Goal: Task Accomplishment & Management: Use online tool/utility

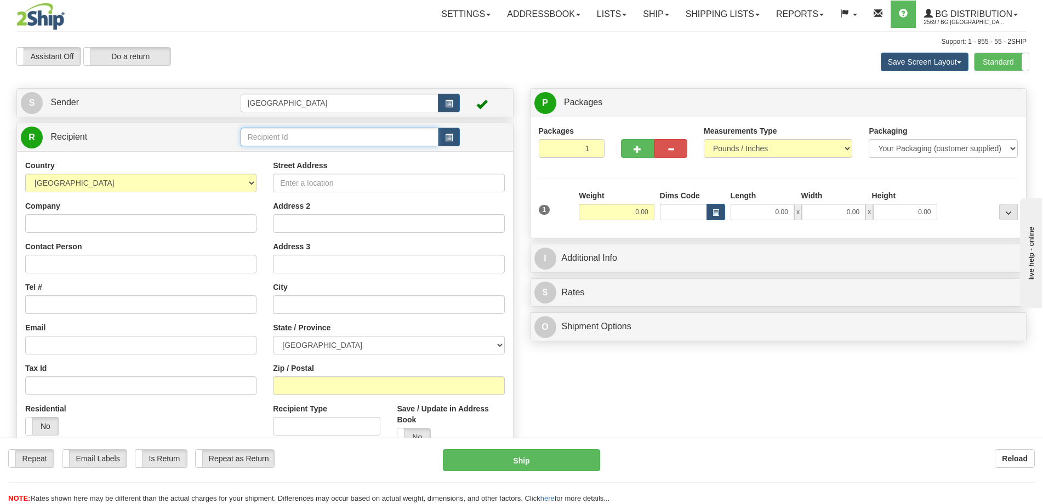
click at [287, 140] on input "text" at bounding box center [340, 137] width 198 height 19
click at [281, 152] on div "1186" at bounding box center [337, 154] width 188 height 12
type input "1186"
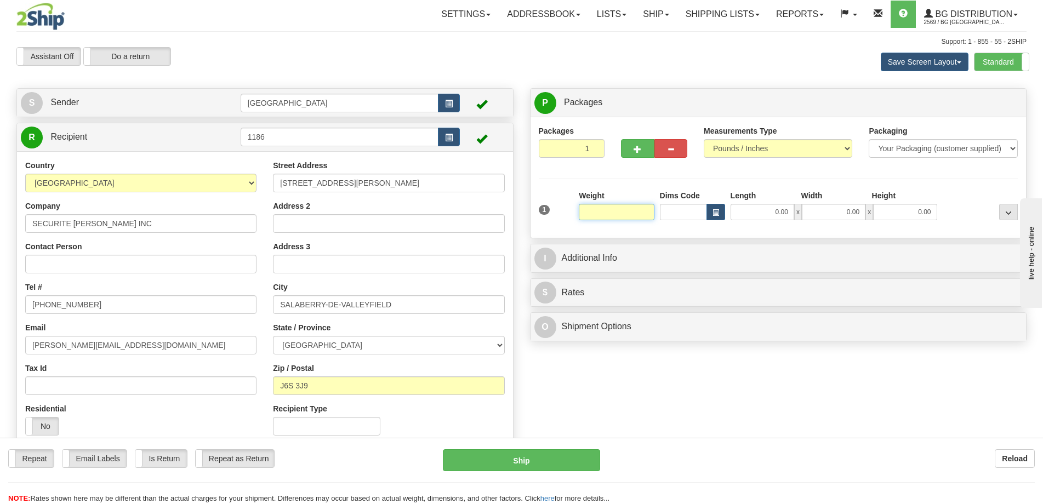
click at [629, 208] on input "text" at bounding box center [616, 212] width 75 height 16
type input "16.00"
type input "12.00"
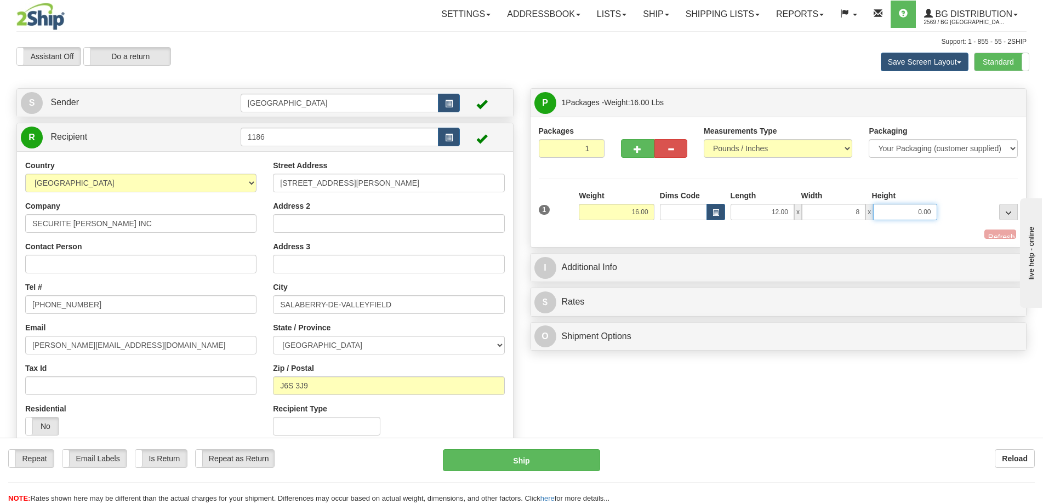
type input "8.00"
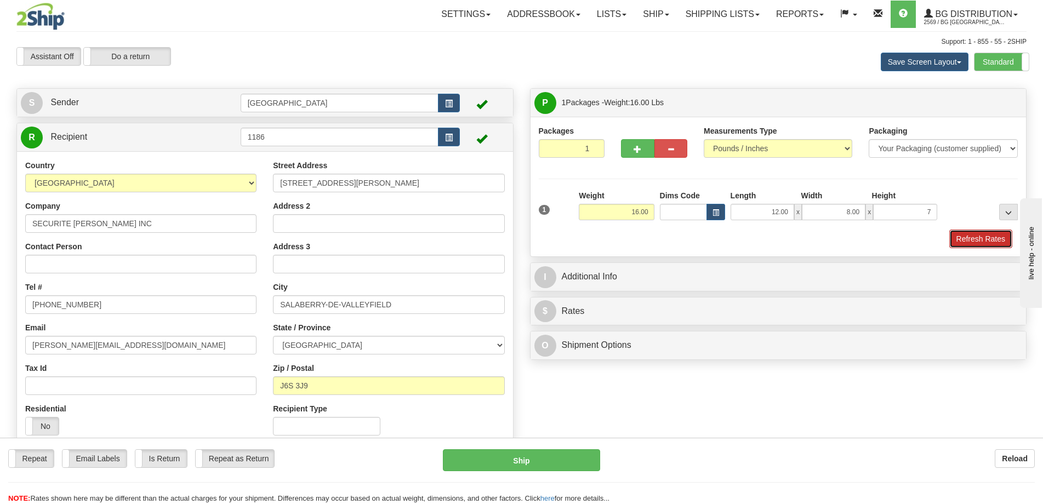
type input "7.00"
click at [997, 237] on button "Refresh Rates" at bounding box center [981, 239] width 63 height 19
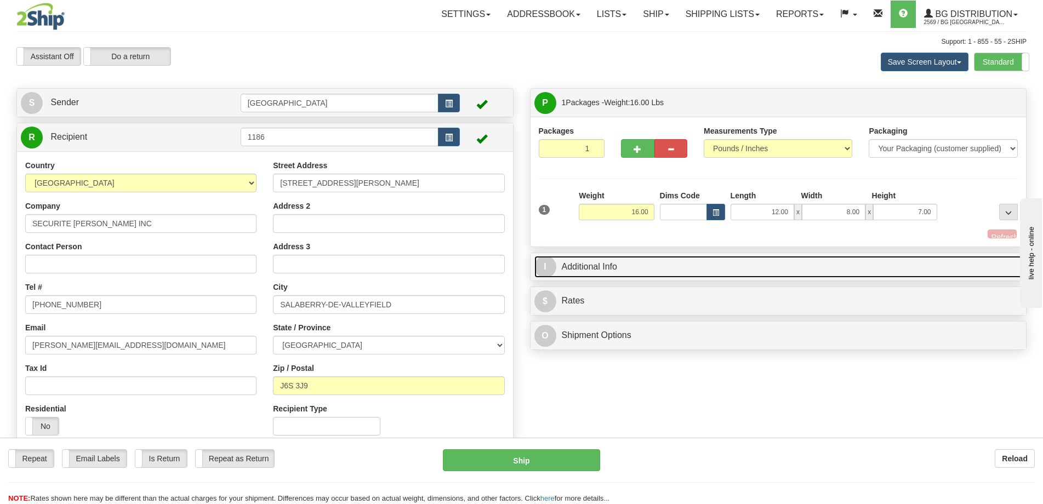
click at [925, 264] on link "I Additional Info" at bounding box center [779, 267] width 489 height 22
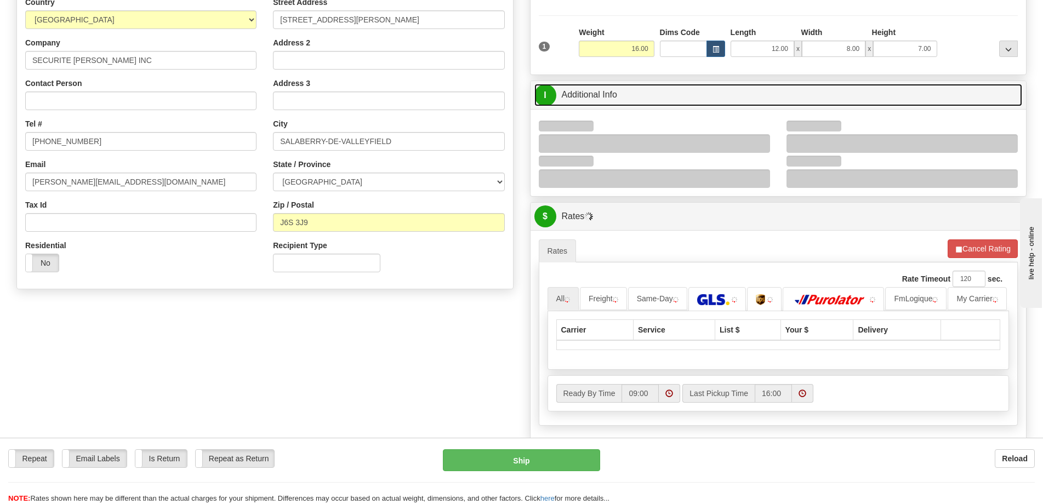
scroll to position [164, 0]
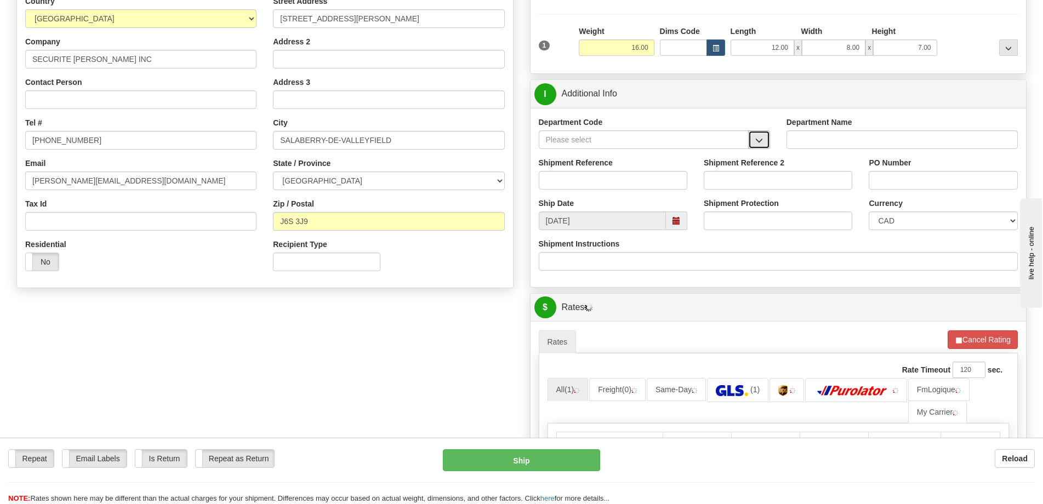
click at [762, 135] on button "button" at bounding box center [759, 139] width 22 height 19
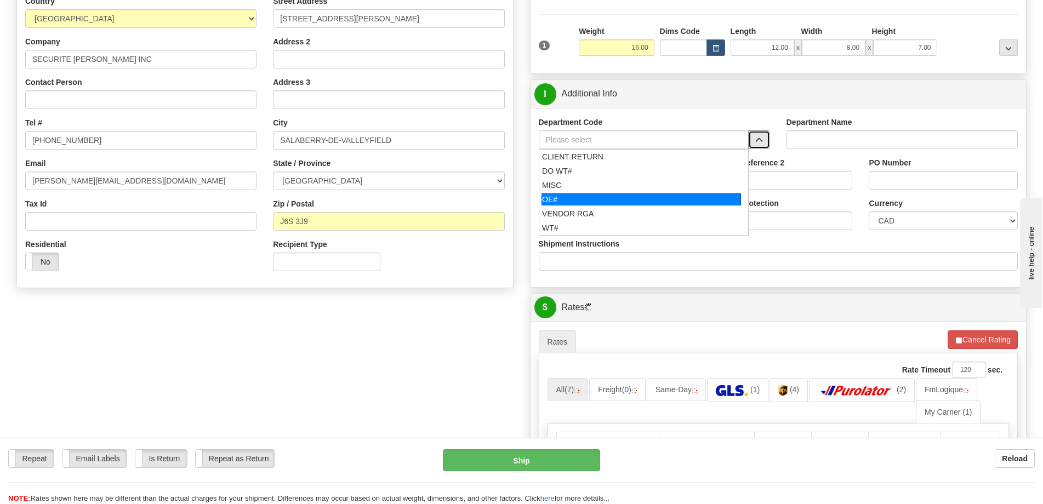
click at [617, 203] on div "OE#" at bounding box center [642, 200] width 200 height 12
type input "OE#"
type input "ORDERS"
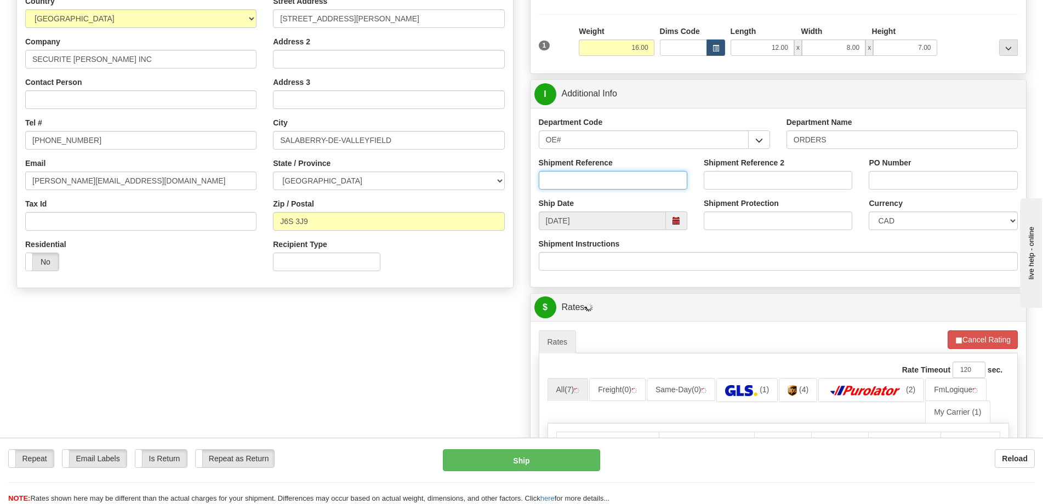
click at [620, 177] on input "Shipment Reference" at bounding box center [613, 180] width 149 height 19
type input "50324010-00"
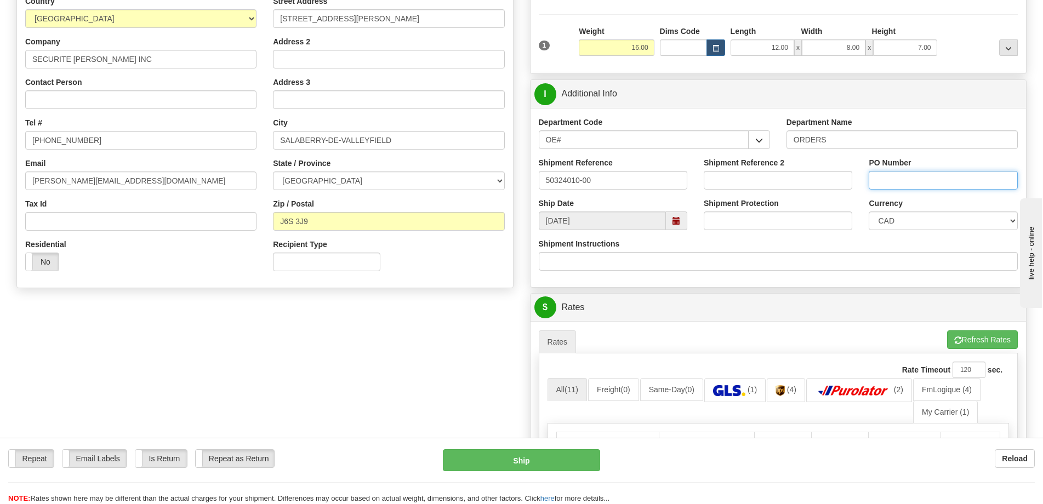
click at [900, 174] on input "PO Number" at bounding box center [943, 180] width 149 height 19
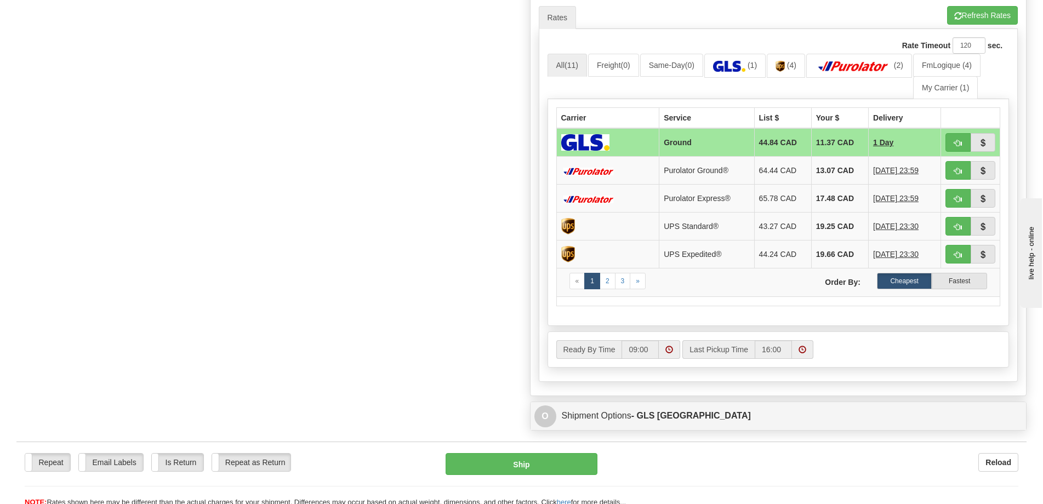
scroll to position [493, 0]
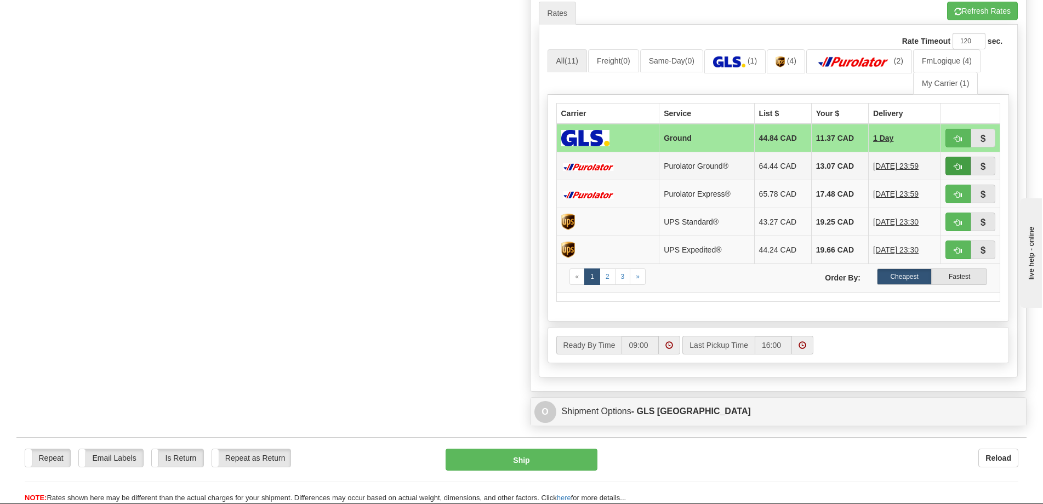
type input "."
click at [950, 166] on button "button" at bounding box center [958, 166] width 25 height 19
type input "260"
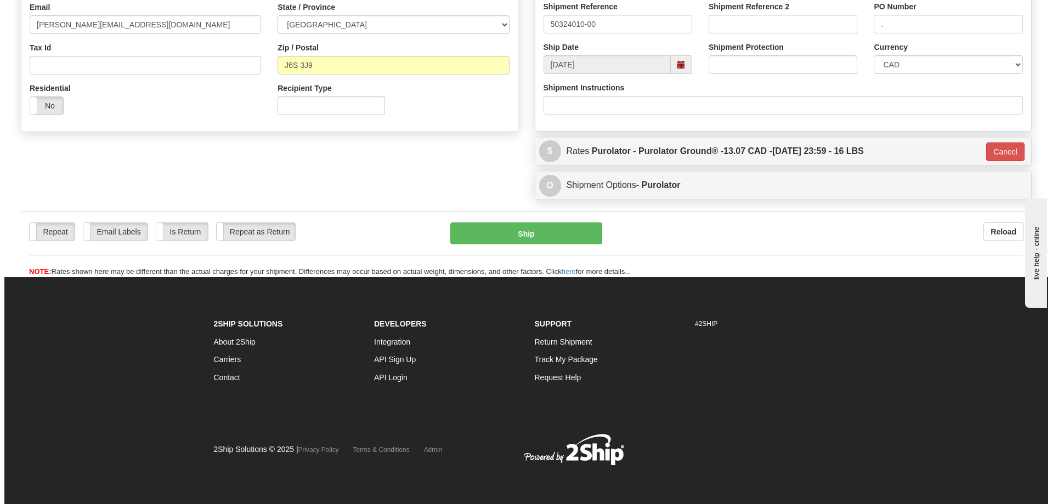
scroll to position [321, 0]
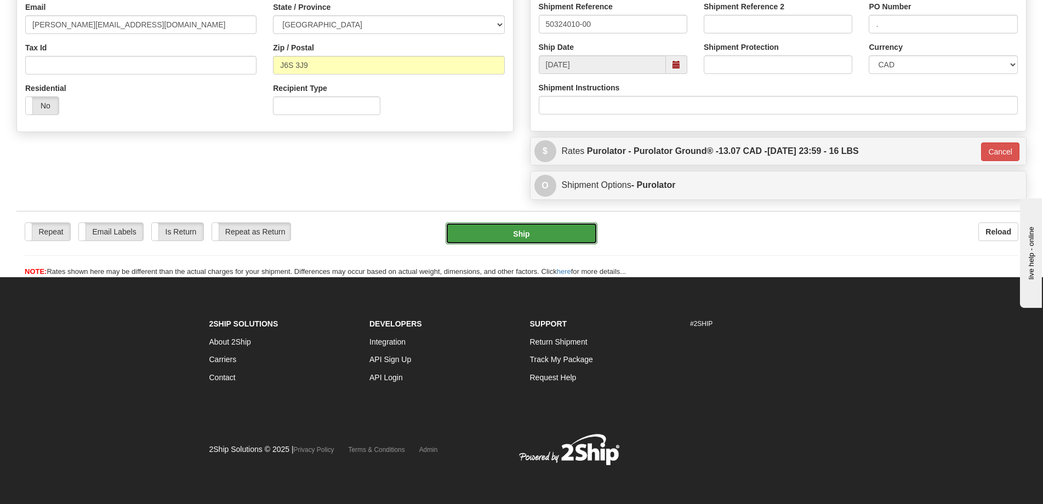
click at [524, 234] on button "Ship" at bounding box center [522, 234] width 152 height 22
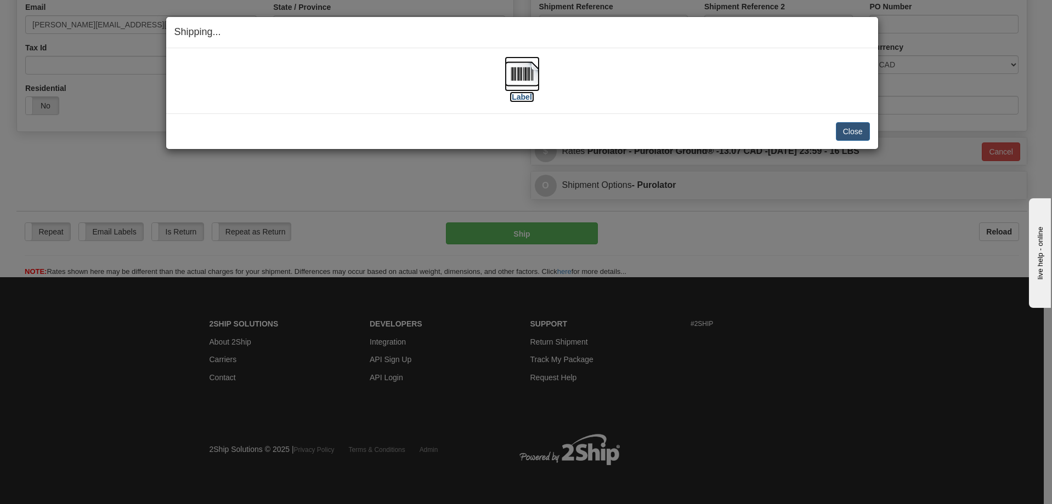
click at [519, 71] on img at bounding box center [521, 73] width 35 height 35
click at [845, 133] on button "Close" at bounding box center [853, 131] width 34 height 19
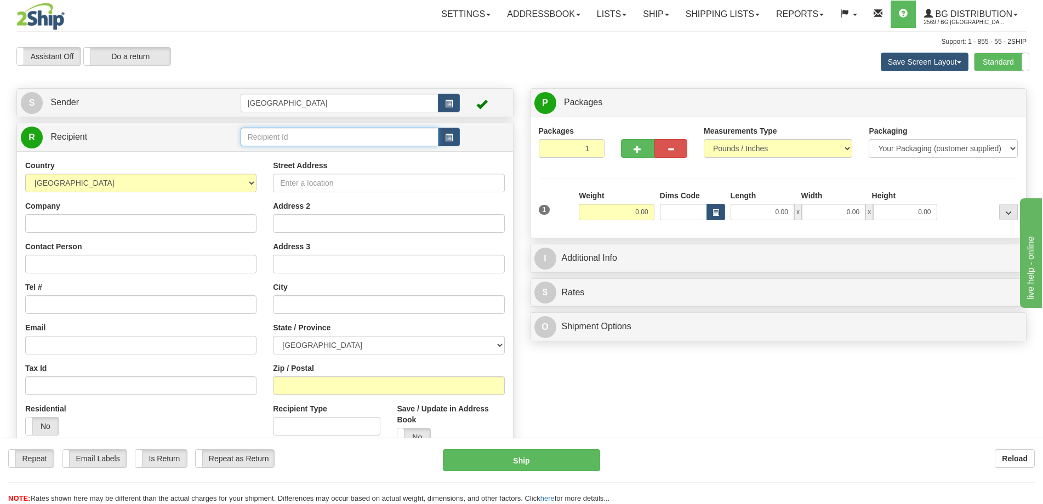
click at [316, 140] on input "text" at bounding box center [340, 137] width 198 height 19
type input "5505"
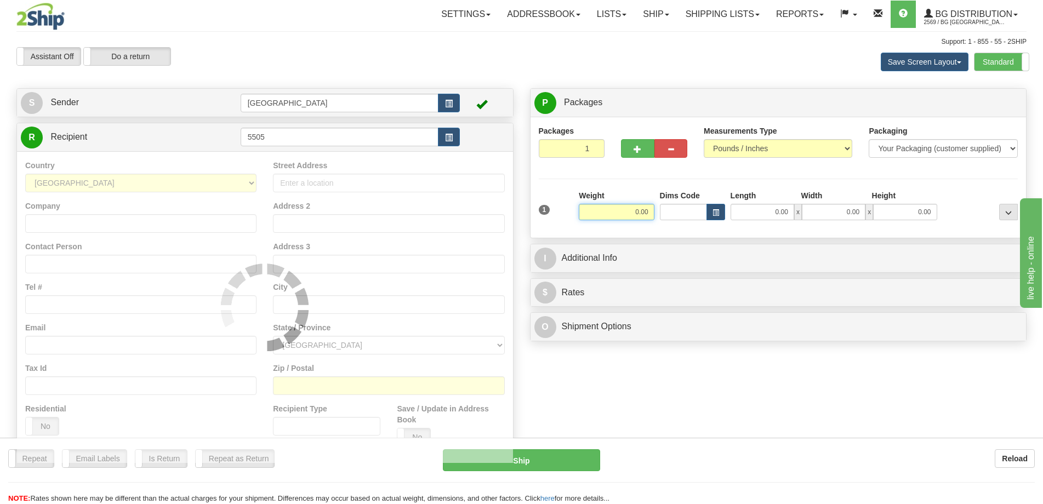
click at [972, 65] on div "Save Screen Layout Save Layout Reset to Default Standard Advanced" at bounding box center [821, 62] width 428 height 30
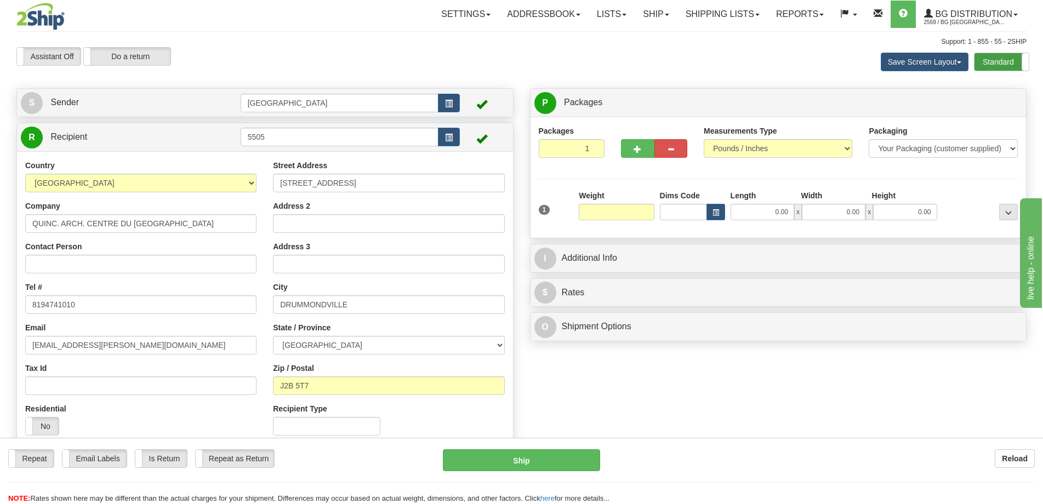
type input "0.00"
click at [998, 65] on label "Standard" at bounding box center [1002, 62] width 54 height 18
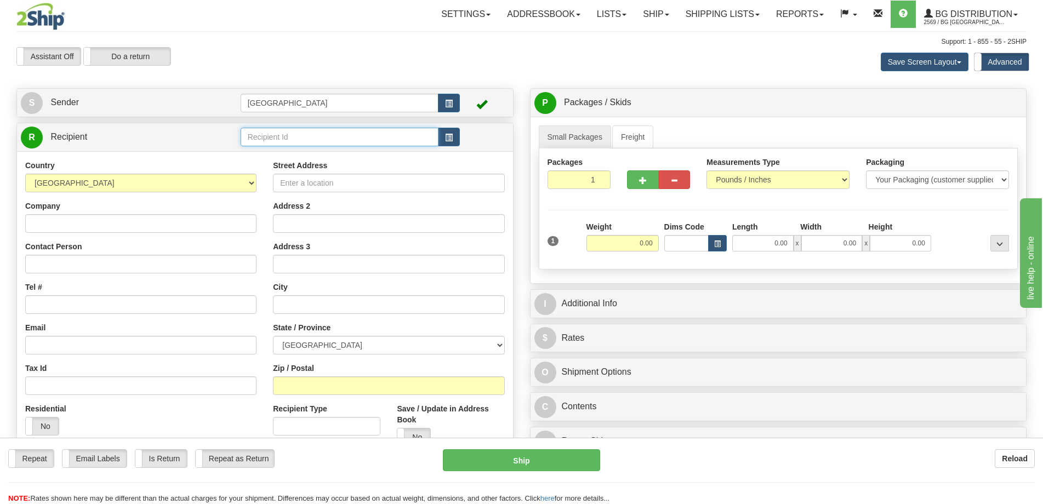
click at [296, 135] on input "text" at bounding box center [340, 137] width 198 height 19
click at [303, 158] on div "5505" at bounding box center [337, 154] width 188 height 12
type input "5505"
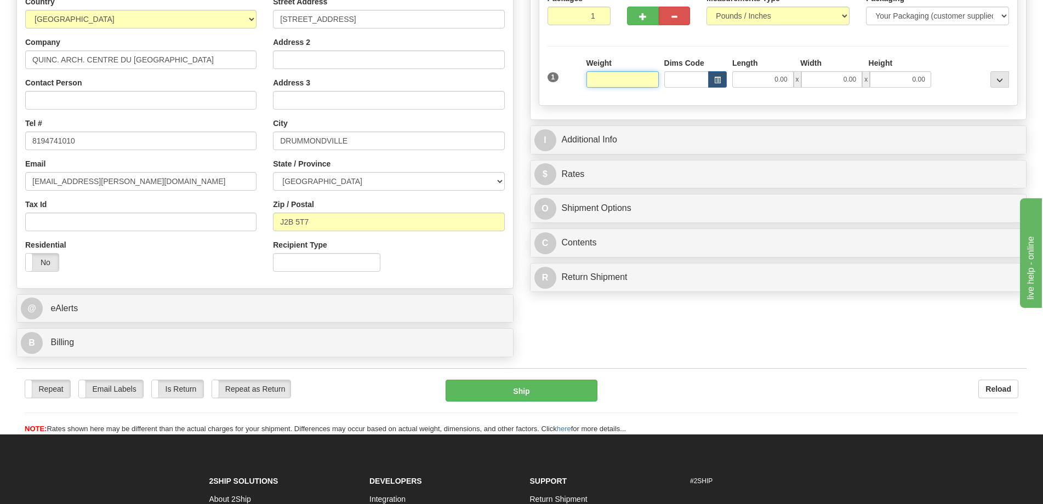
scroll to position [164, 0]
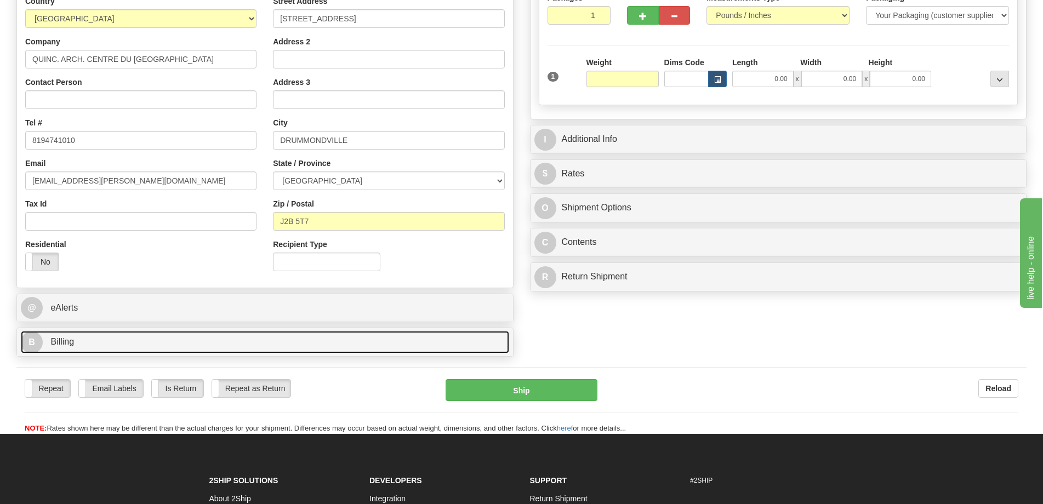
type input "0.00"
click at [212, 336] on link "B Billing" at bounding box center [265, 342] width 489 height 22
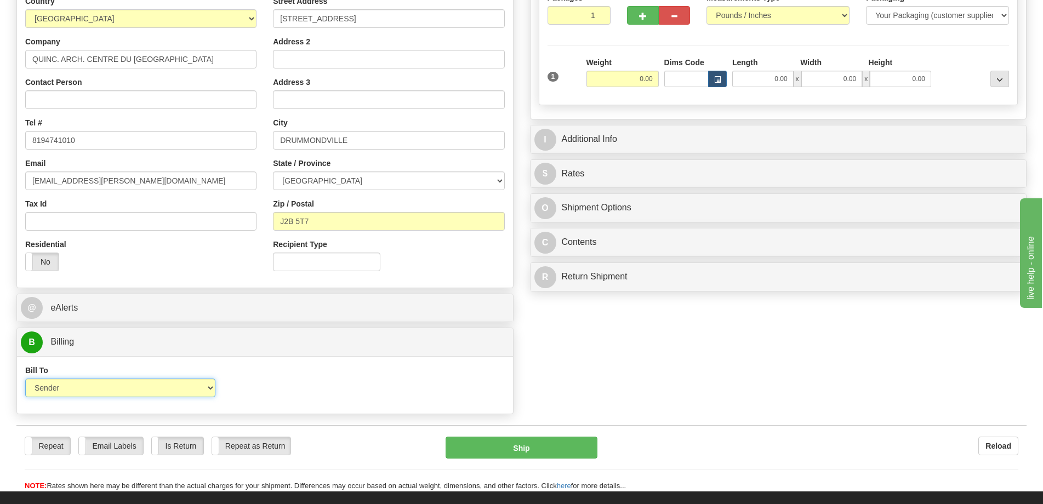
click at [101, 389] on select "Sender Recipient Third Party Collect" at bounding box center [120, 388] width 190 height 19
select select "2"
click at [25, 379] on select "Sender Recipient Third Party Collect" at bounding box center [120, 388] width 190 height 19
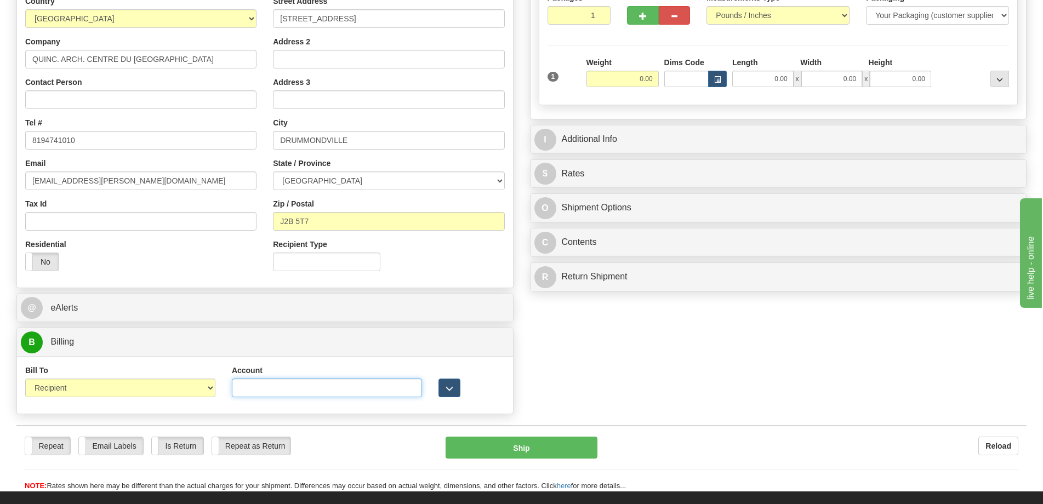
click at [253, 389] on input "Account" at bounding box center [327, 388] width 190 height 19
type input "9243385"
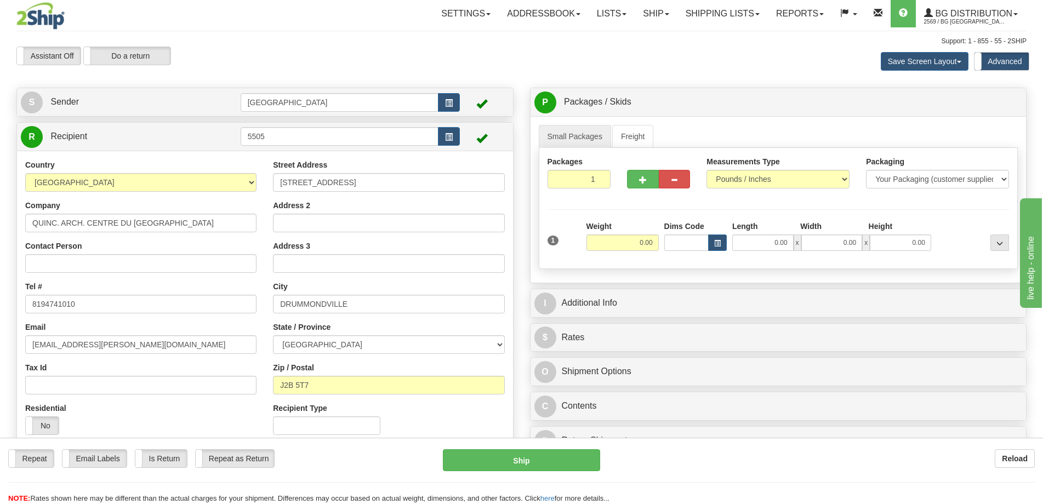
scroll to position [0, 0]
click at [629, 246] on input "0.00" at bounding box center [623, 243] width 72 height 16
type input "1.00"
type input "9.00"
type input "7.00"
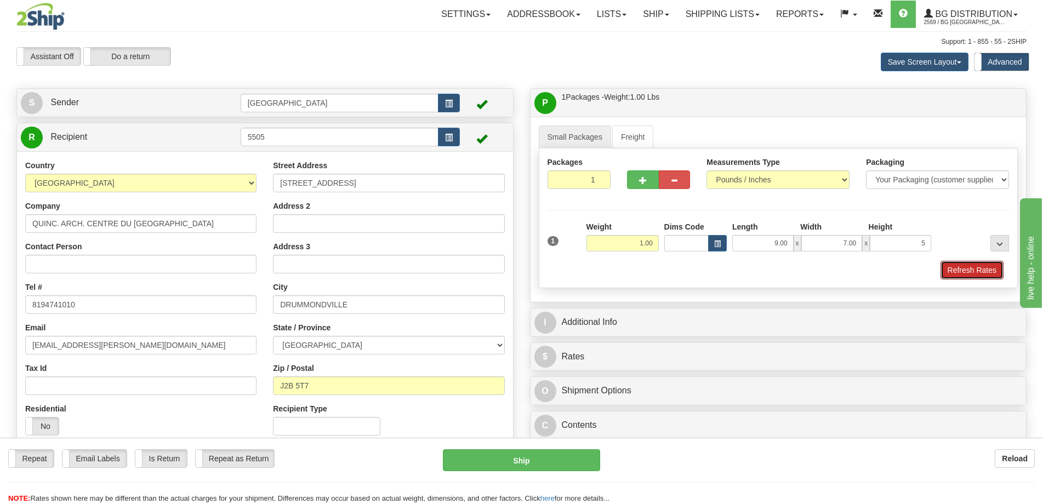
type input "5.00"
drag, startPoint x: 956, startPoint y: 273, endPoint x: 939, endPoint y: 277, distance: 17.4
click at [956, 273] on button "Refresh Rates" at bounding box center [972, 270] width 63 height 19
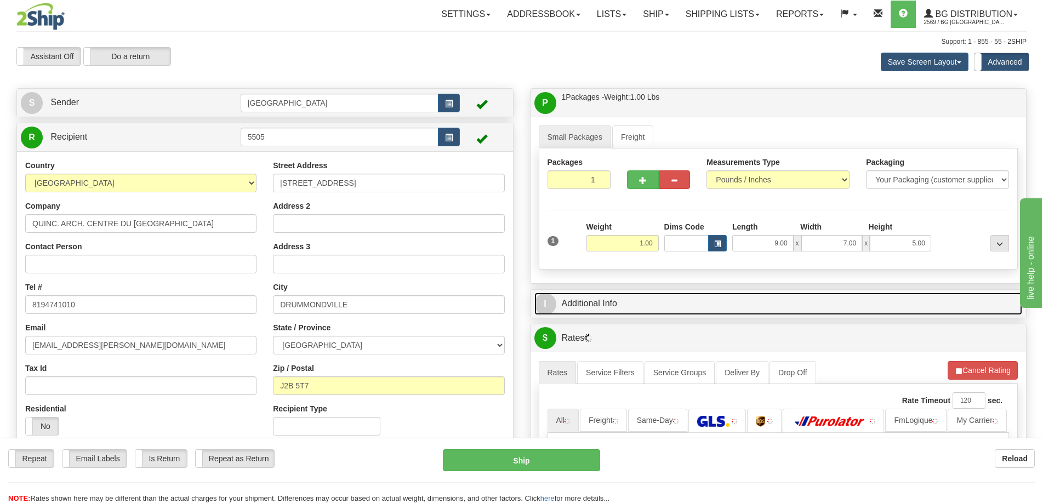
click at [848, 298] on link "I Additional Info" at bounding box center [779, 304] width 489 height 22
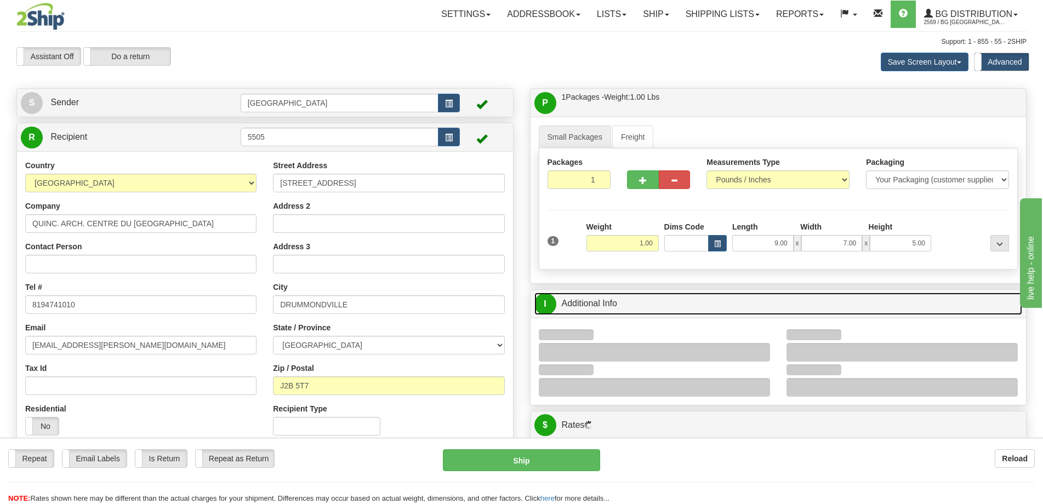
scroll to position [110, 0]
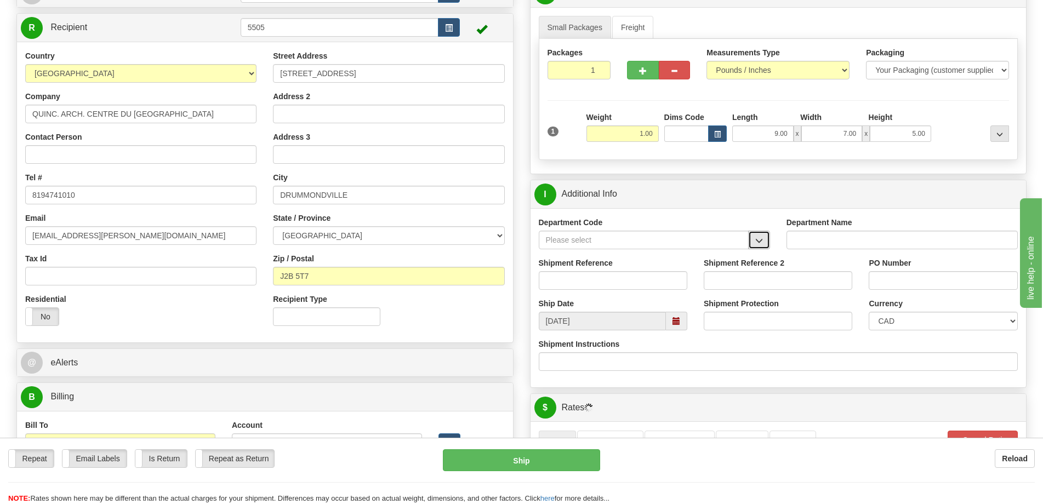
click at [755, 236] on button "button" at bounding box center [759, 240] width 22 height 19
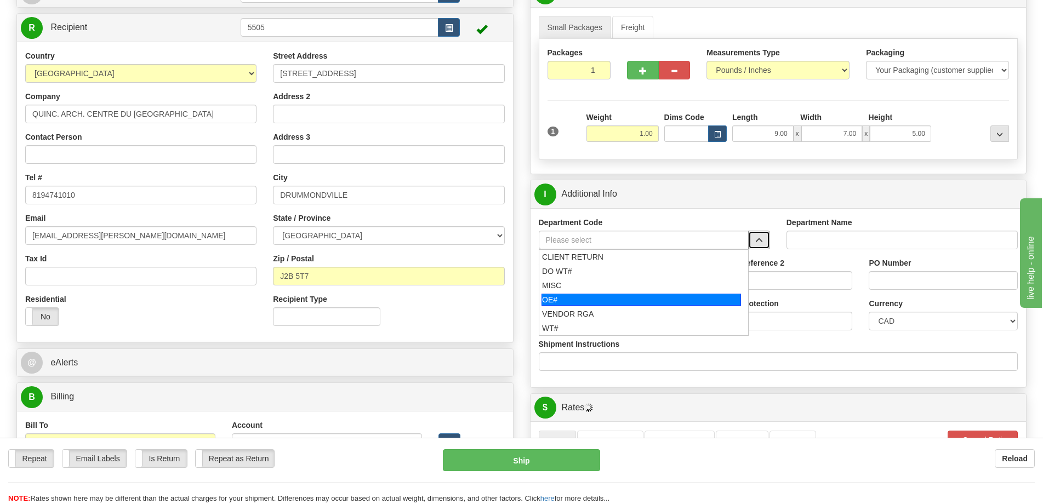
click at [597, 299] on div "OE#" at bounding box center [642, 300] width 200 height 12
type input "OE#"
type input "ORDERS"
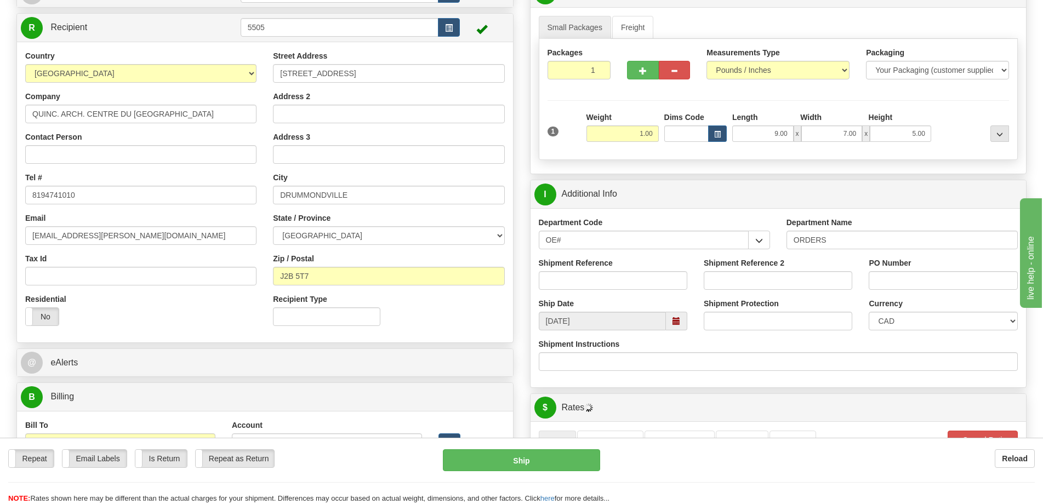
click at [617, 266] on div "Shipment Reference" at bounding box center [613, 274] width 149 height 32
click at [620, 280] on input "Shipment Reference" at bounding box center [613, 280] width 149 height 19
type input "50321361-00,-01"
click at [991, 288] on input "PO Number" at bounding box center [943, 280] width 149 height 19
type input "."
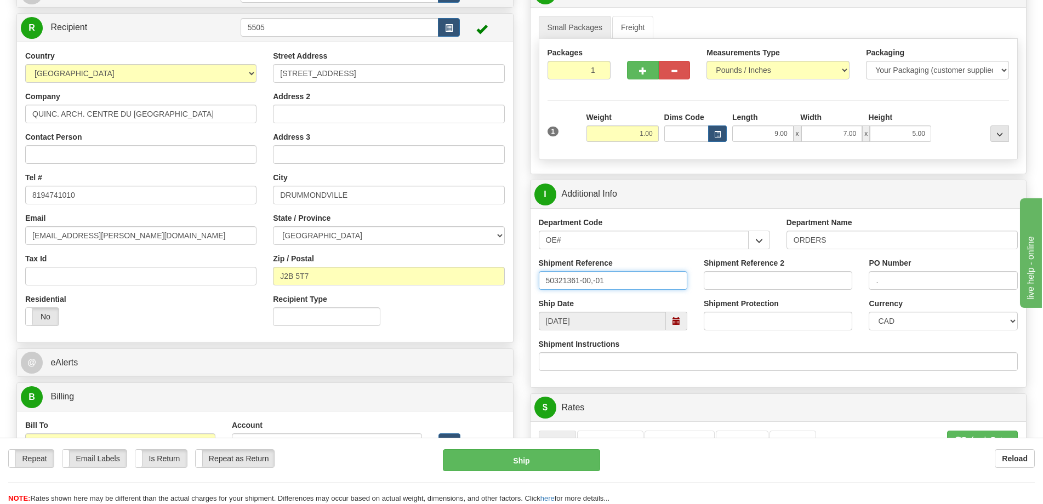
click at [646, 280] on input "50321361-00,-01" at bounding box center [613, 280] width 149 height 19
type input "50321361-00,-01, 50321416-01"
click at [918, 281] on input "." at bounding box center [943, 280] width 149 height 19
type input ".."
click at [609, 280] on input "50321361-00,-01, 50321416-01" at bounding box center [613, 280] width 149 height 19
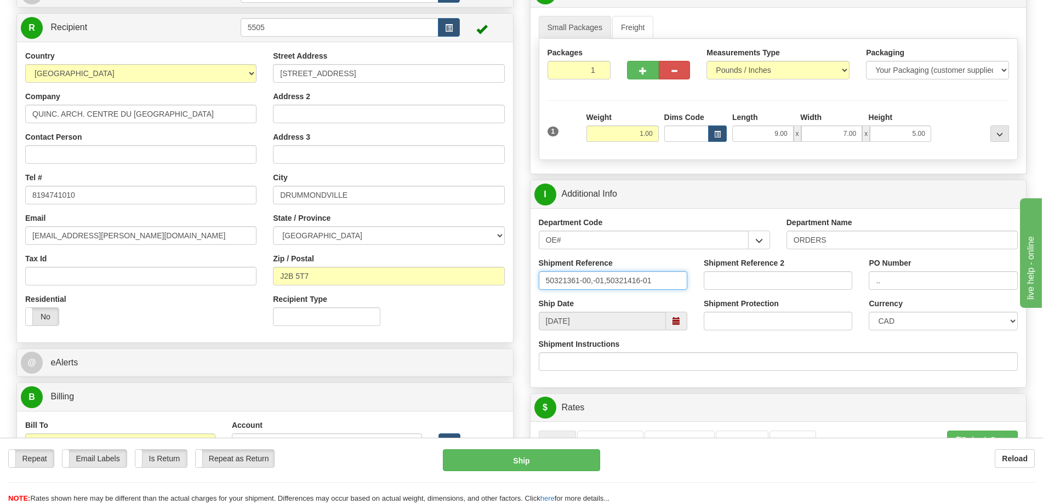
type input "50321361-00,-01,50321416-01"
click at [923, 274] on input ".." at bounding box center [943, 280] width 149 height 19
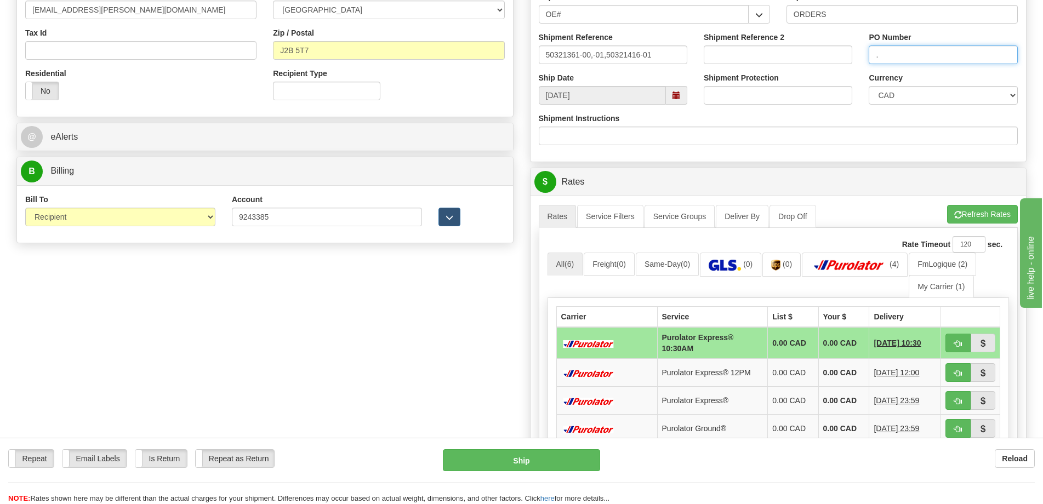
scroll to position [439, 0]
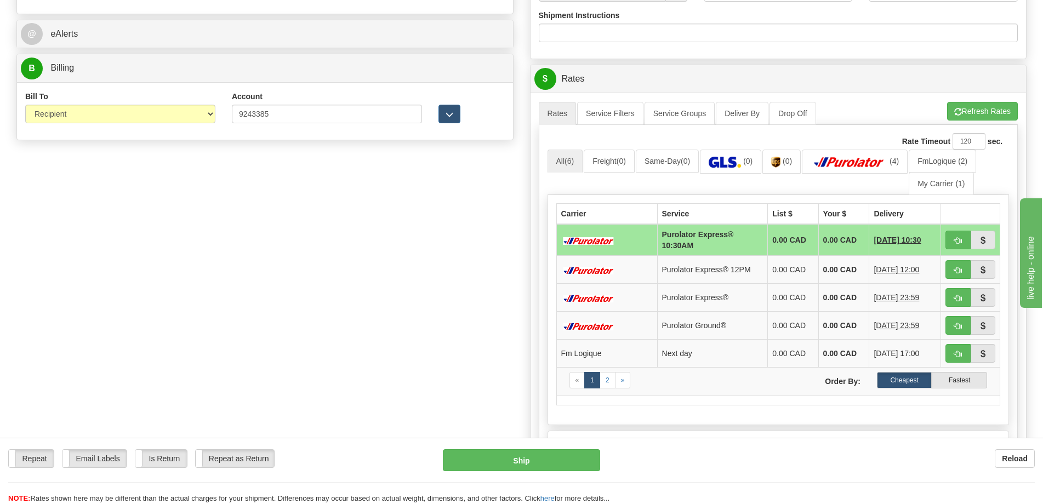
type input "."
click at [425, 270] on div "Create a label for the return Create Pickup Without Label S" at bounding box center [521, 127] width 1027 height 955
click at [956, 328] on span "button" at bounding box center [959, 326] width 8 height 7
type input "260"
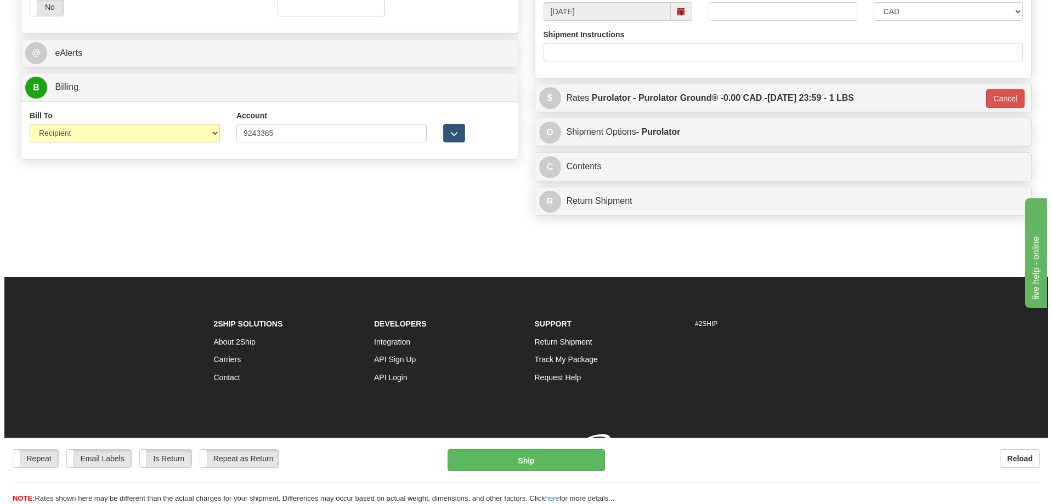
scroll to position [429, 0]
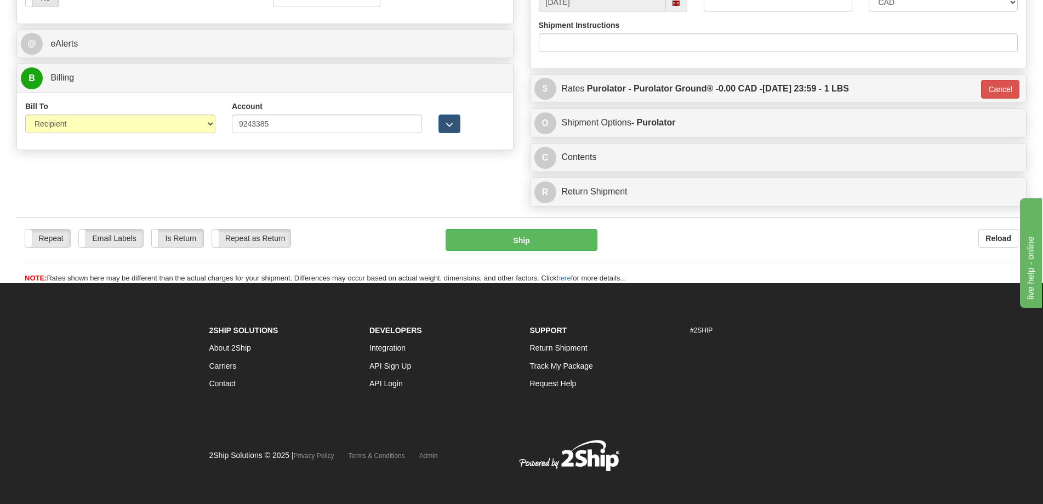
click at [531, 226] on div "Repeat Repeat Email Labels Email Labels Edit Is Return Is Return Repeat as Retu…" at bounding box center [521, 251] width 1010 height 66
click at [529, 240] on button "Ship" at bounding box center [522, 240] width 152 height 22
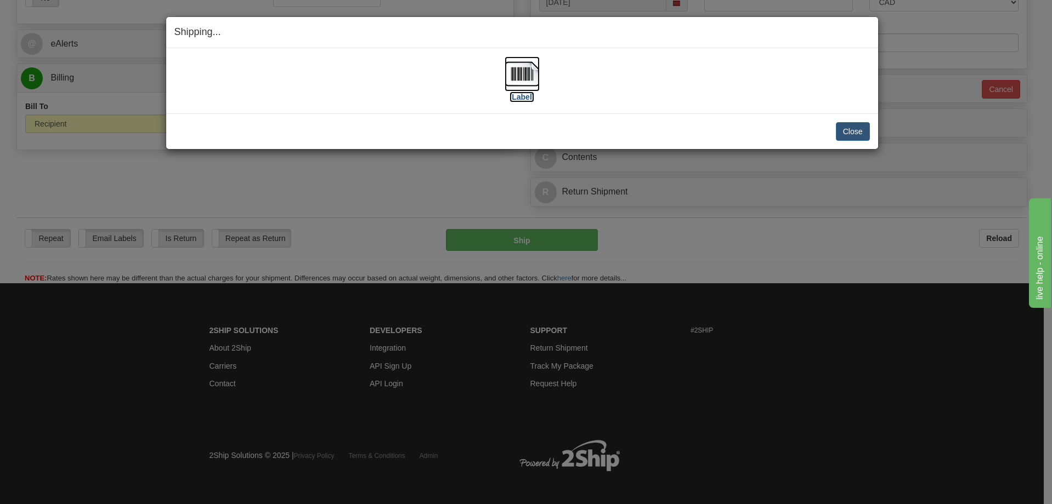
click at [527, 73] on img at bounding box center [521, 73] width 35 height 35
click at [840, 137] on button "Close" at bounding box center [853, 131] width 34 height 19
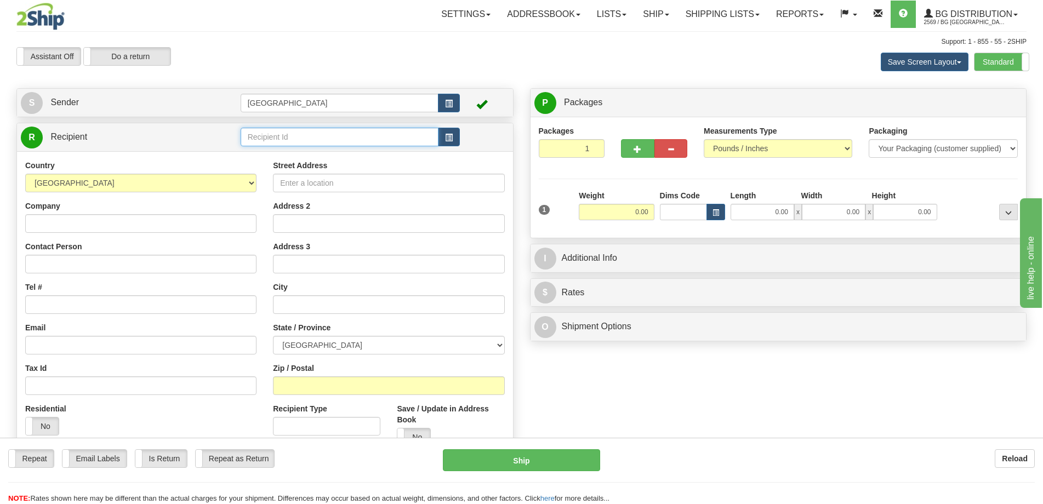
click at [332, 138] on input "text" at bounding box center [340, 137] width 198 height 19
click at [322, 155] on div "7079" at bounding box center [337, 154] width 188 height 12
type input "7079"
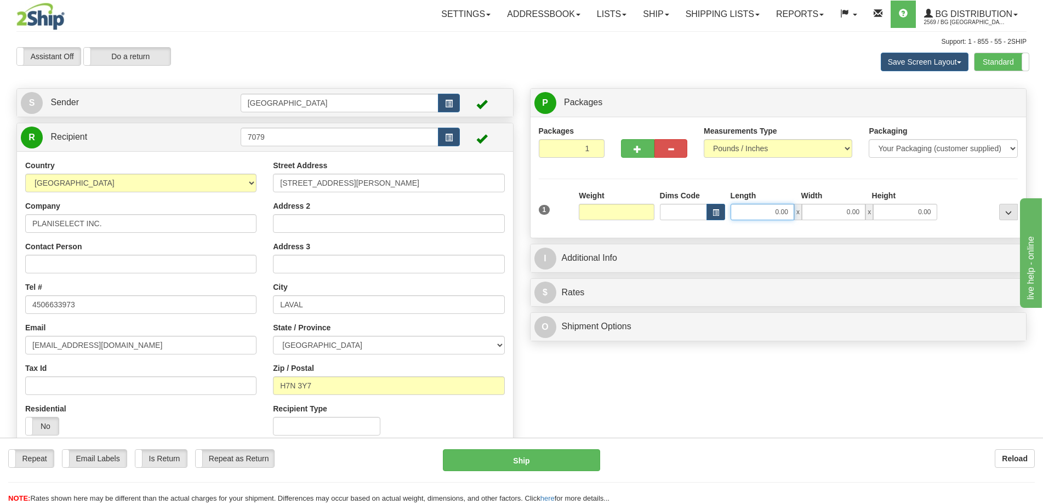
type input "0.00"
click at [777, 210] on input "0.00" at bounding box center [763, 212] width 64 height 16
type input "0.00"
click at [614, 211] on input "0.00" at bounding box center [616, 212] width 75 height 16
type input "8.00"
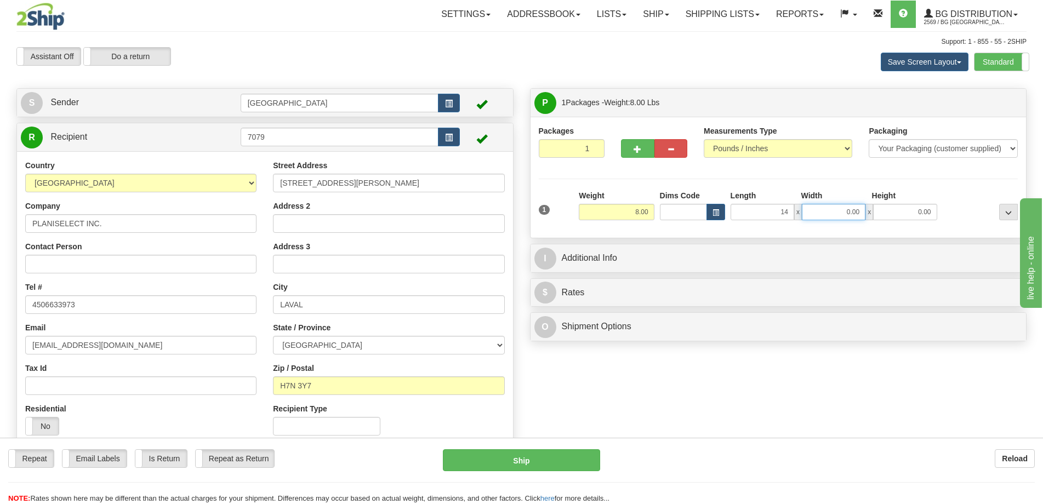
type input "14.00"
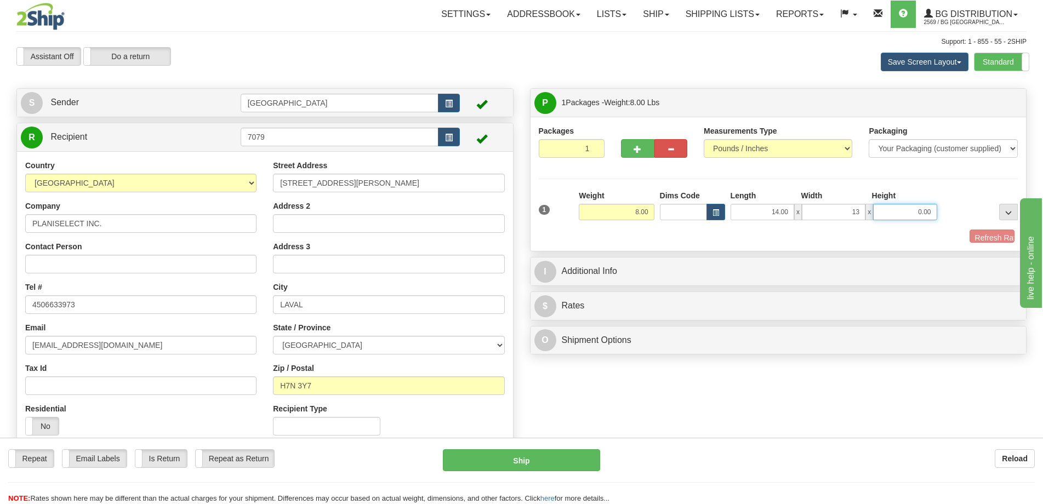
type input "13.00"
type input "7.00"
click at [968, 243] on button "Refresh Rates" at bounding box center [981, 239] width 63 height 19
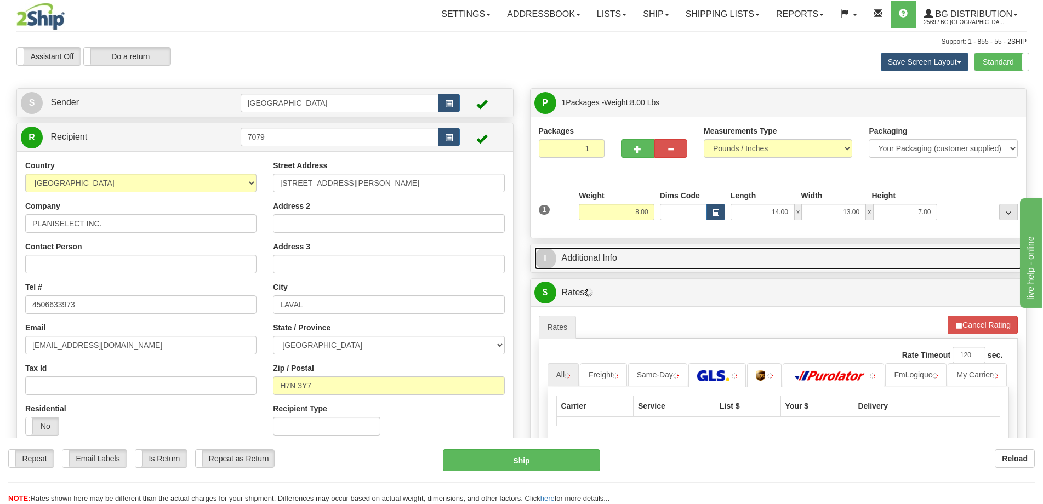
click at [843, 258] on link "I Additional Info" at bounding box center [779, 258] width 489 height 22
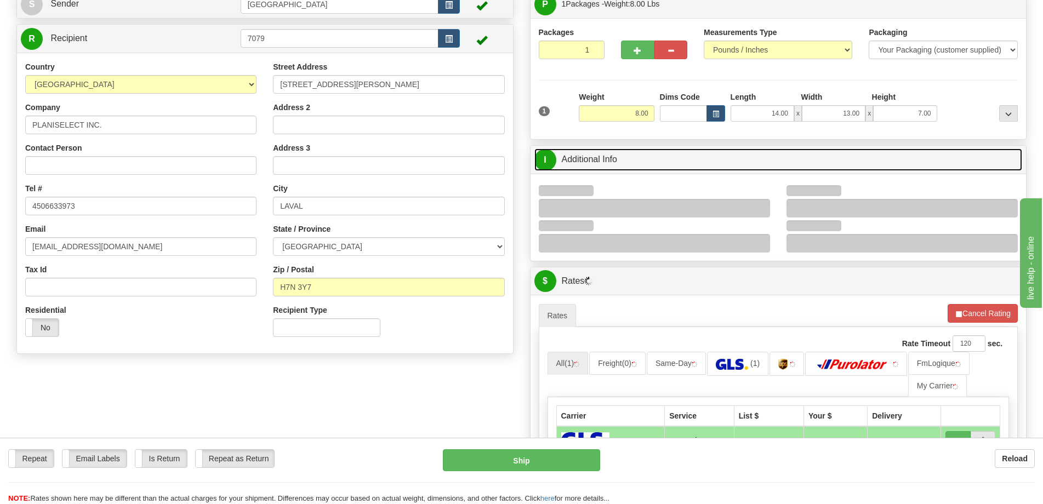
scroll to position [110, 0]
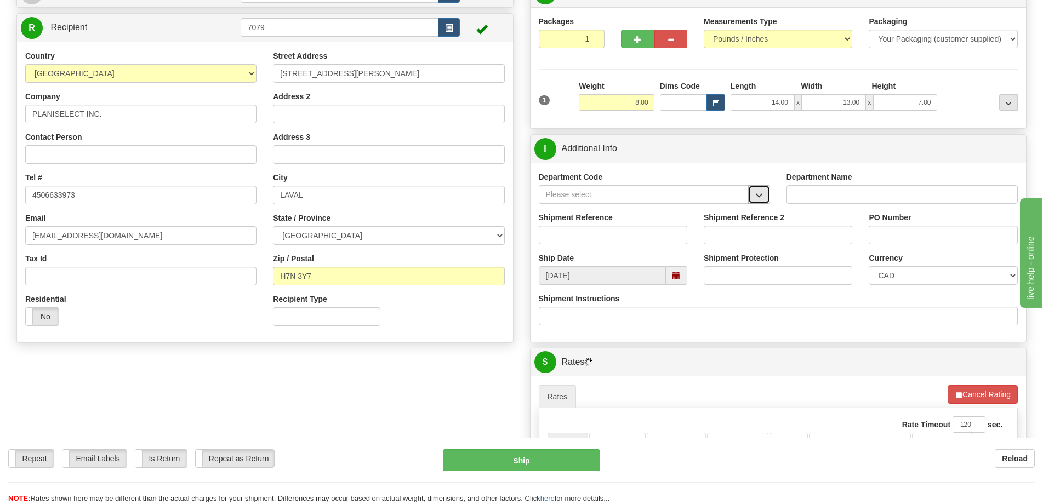
click at [762, 192] on span "button" at bounding box center [760, 195] width 8 height 7
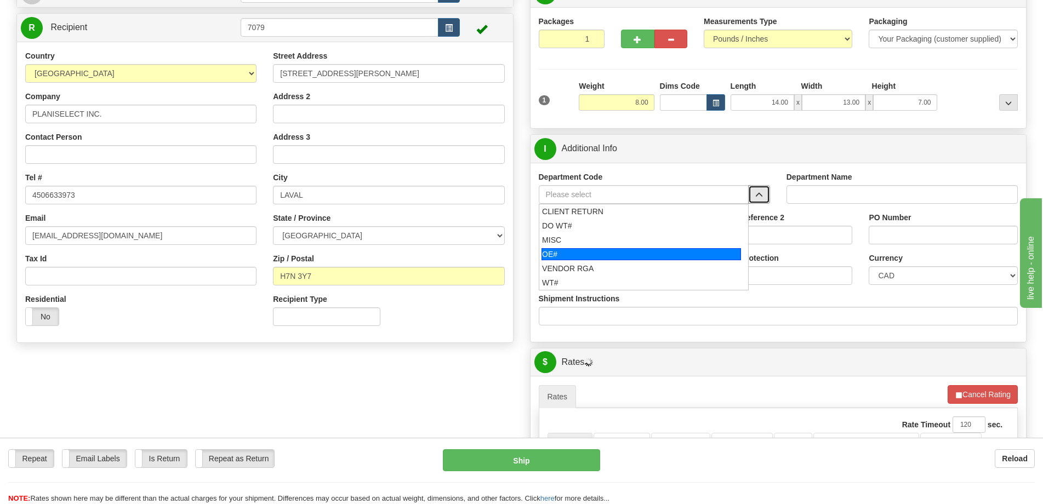
click at [614, 254] on div "OE#" at bounding box center [642, 254] width 200 height 12
type input "OE#"
type input "ORDERS"
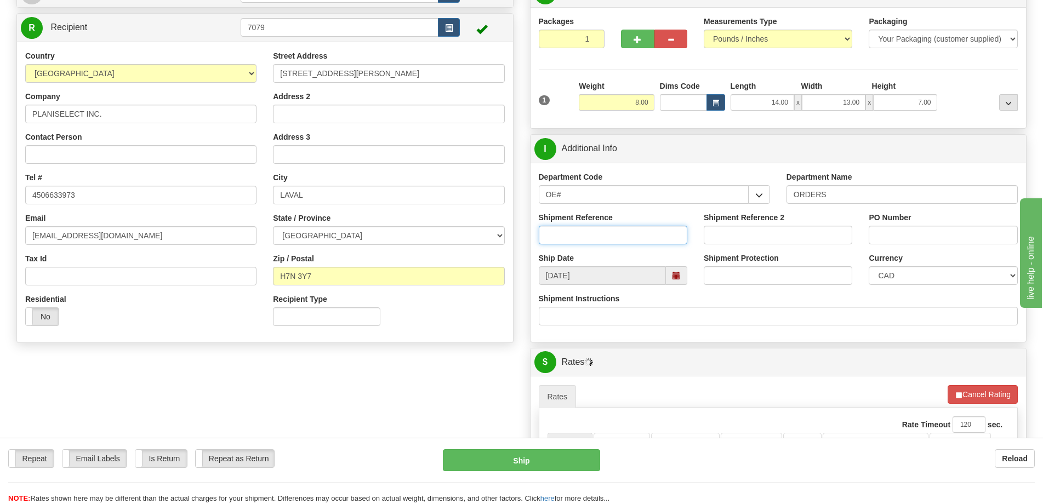
click at [619, 230] on input "Shipment Reference" at bounding box center [613, 235] width 149 height 19
type input "80005991-00"
click at [905, 224] on div "PO Number" at bounding box center [943, 228] width 149 height 32
click at [911, 233] on input "PO Number" at bounding box center [943, 235] width 149 height 19
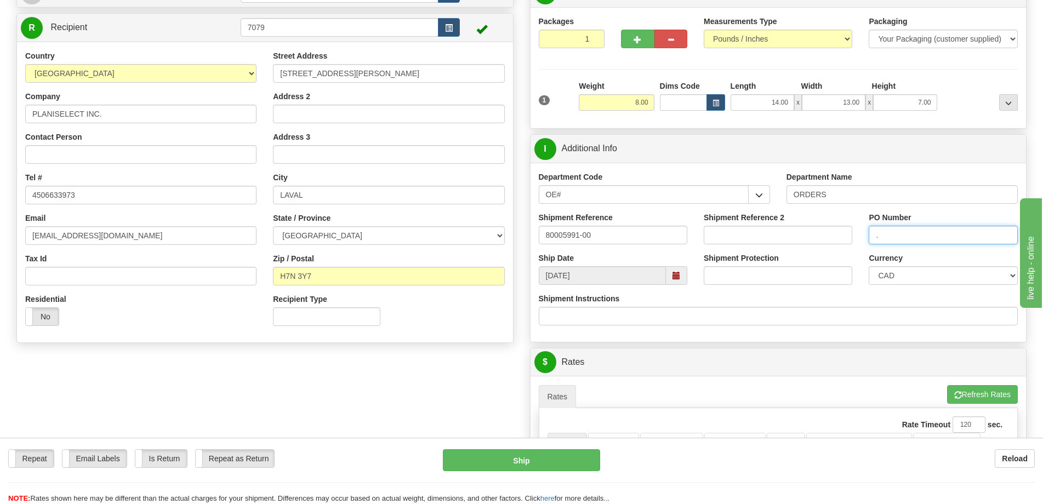
scroll to position [384, 0]
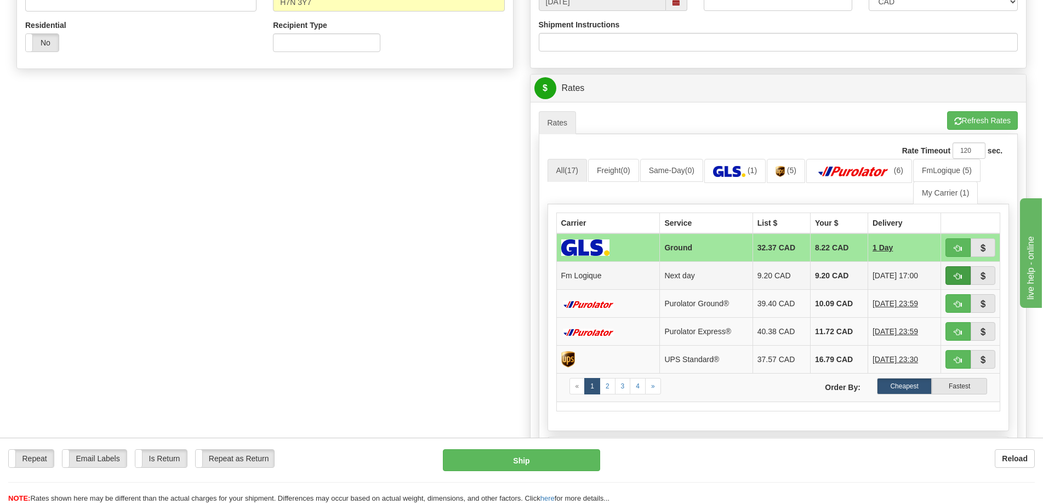
type input "."
click at [961, 273] on span "button" at bounding box center [959, 276] width 8 height 7
type input "jour"
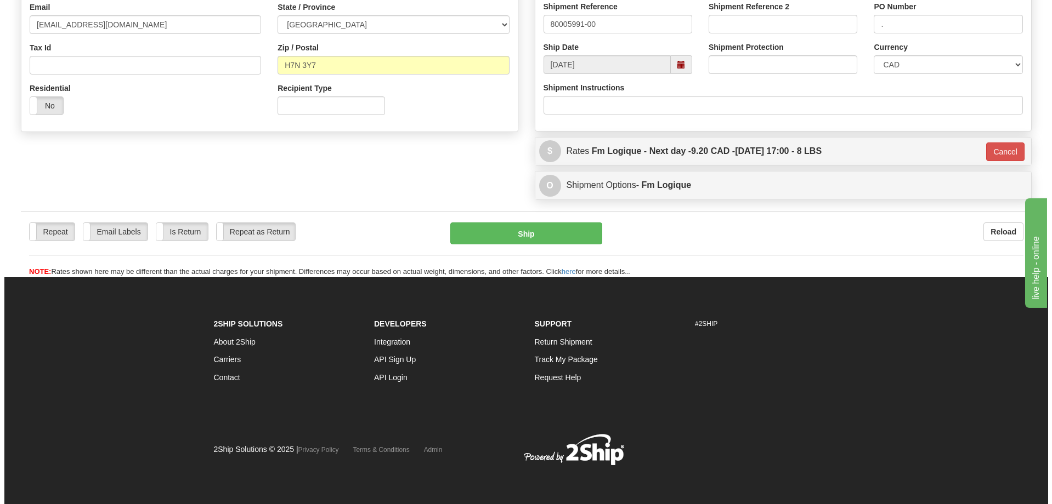
scroll to position [321, 0]
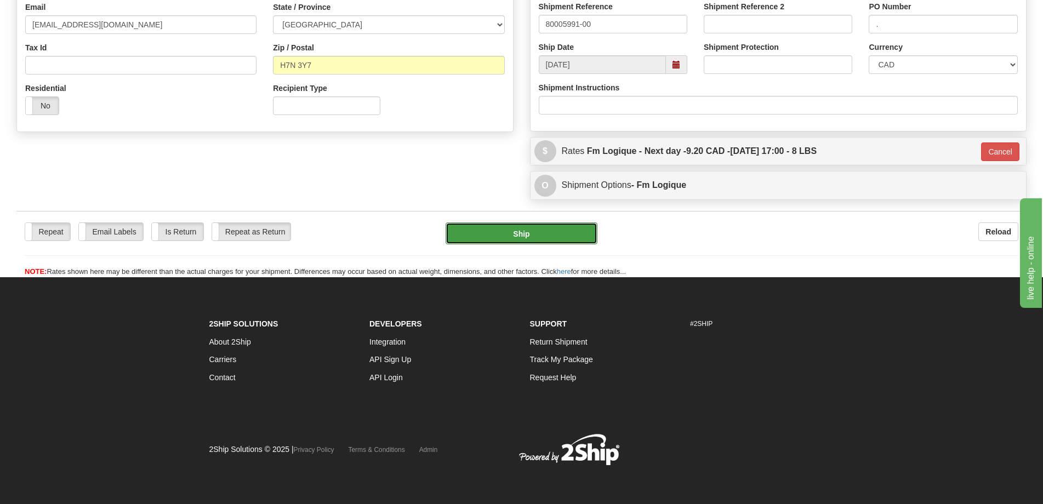
click at [533, 240] on button "Ship" at bounding box center [522, 234] width 152 height 22
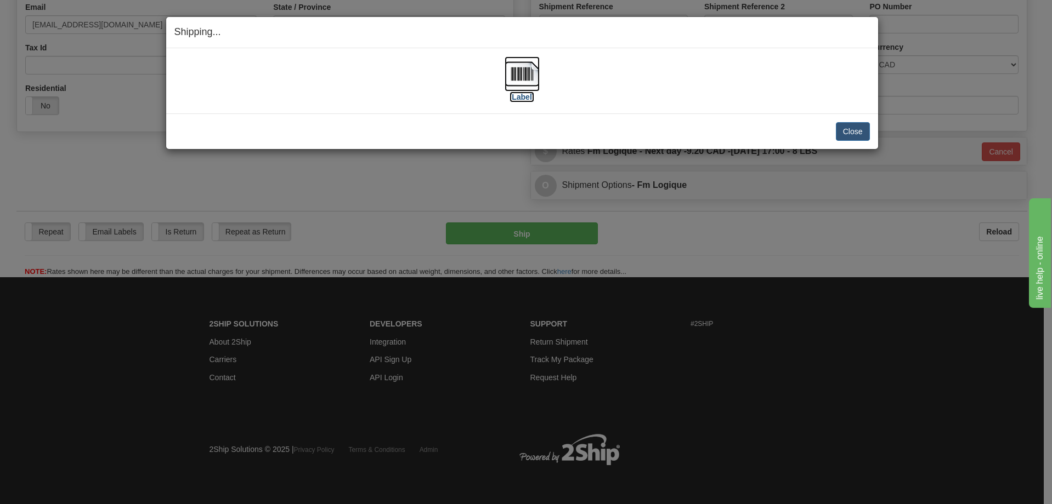
click at [528, 80] on img at bounding box center [521, 73] width 35 height 35
click at [854, 130] on button "Close" at bounding box center [853, 131] width 34 height 19
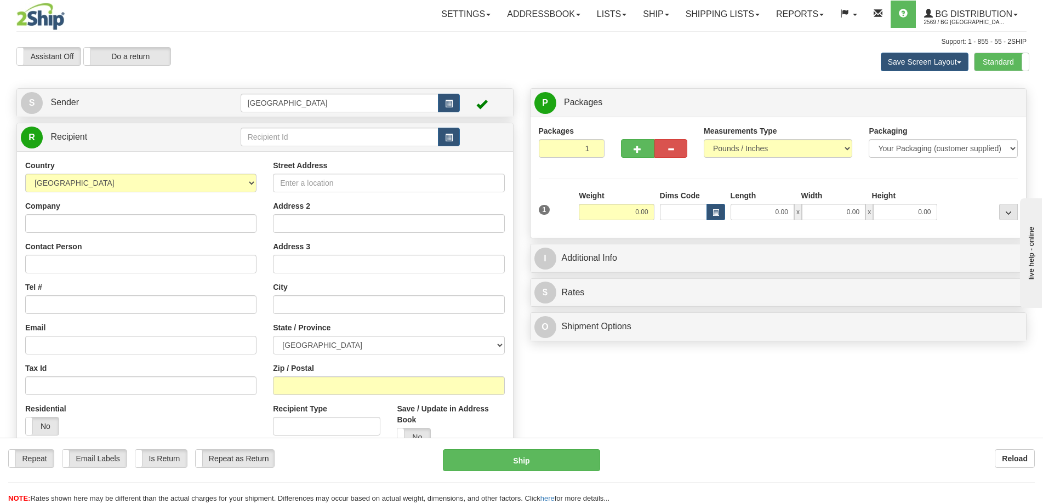
click at [314, 155] on div "Country [GEOGRAPHIC_DATA] [GEOGRAPHIC_DATA] [GEOGRAPHIC_DATA] [GEOGRAPHIC_DATA]…" at bounding box center [265, 307] width 496 height 312
click at [316, 145] on input "text" at bounding box center [340, 137] width 198 height 19
click at [313, 149] on div "DORMA" at bounding box center [337, 154] width 188 height 12
type input "DORMA"
type input "0.00"
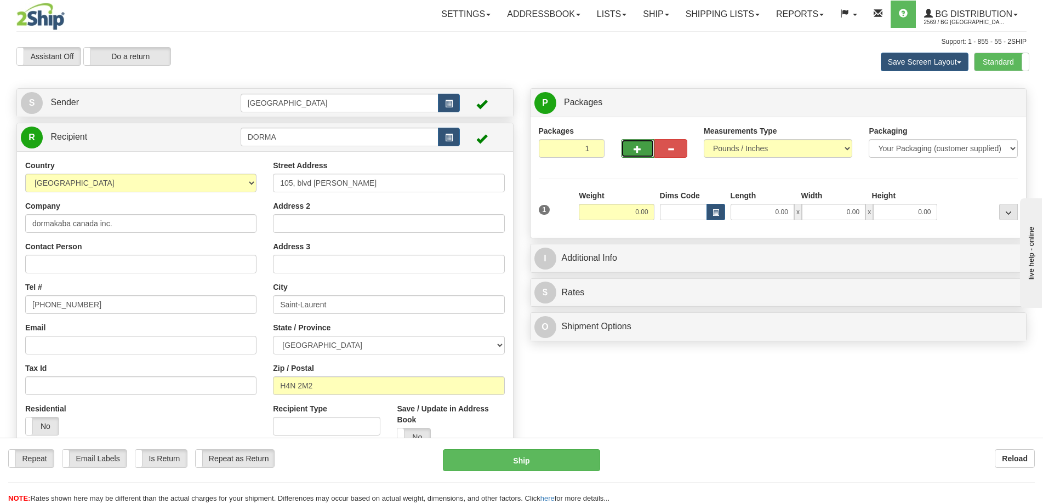
click at [634, 155] on button "button" at bounding box center [637, 148] width 33 height 19
radio input "true"
type input "2"
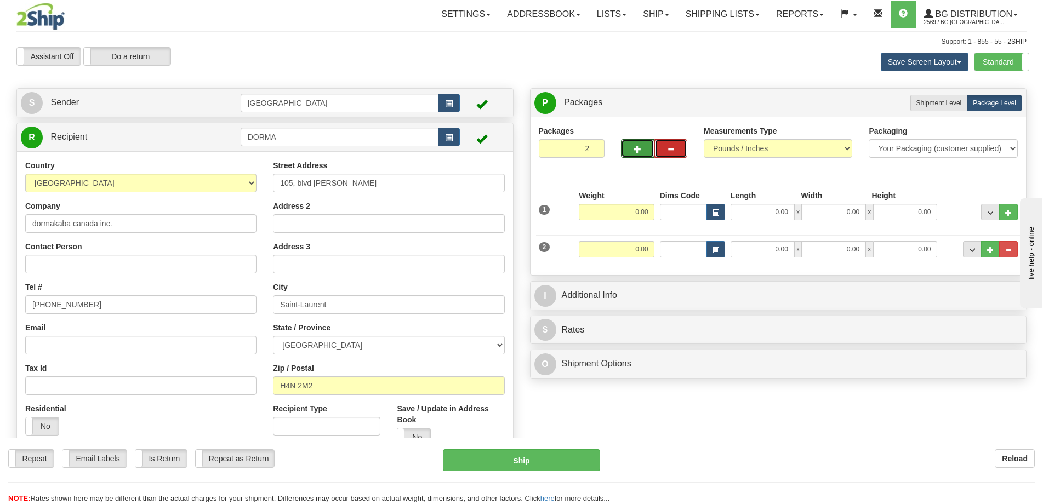
click at [661, 145] on button "button" at bounding box center [671, 148] width 33 height 19
radio input "true"
type input "1"
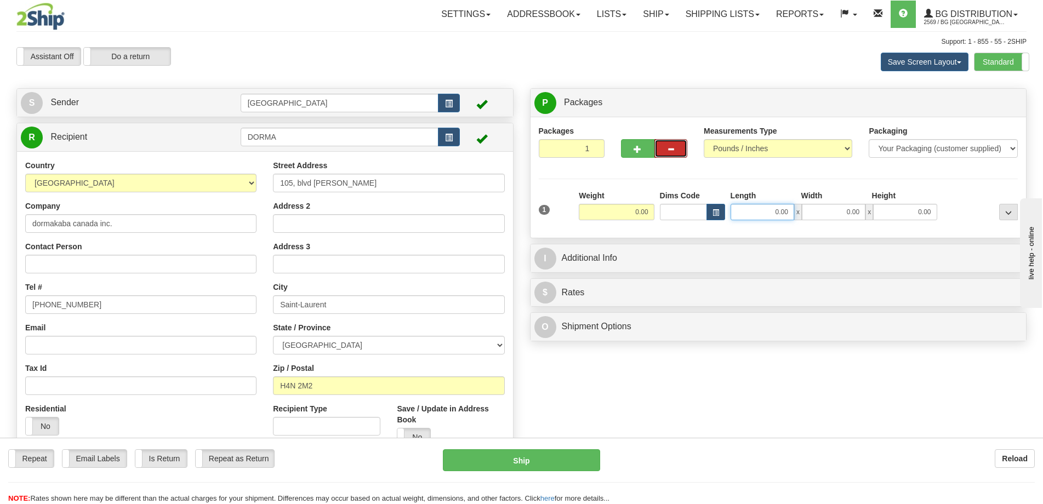
click at [774, 211] on input "0.00" at bounding box center [763, 212] width 64 height 16
type input "17.00"
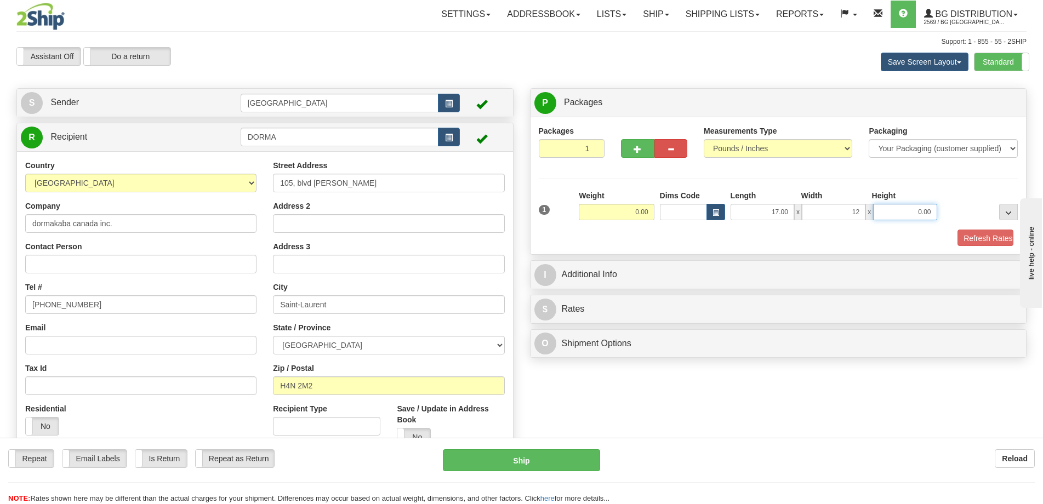
type input "12.00"
click at [639, 146] on span "button" at bounding box center [638, 149] width 8 height 7
radio input "true"
type input "2"
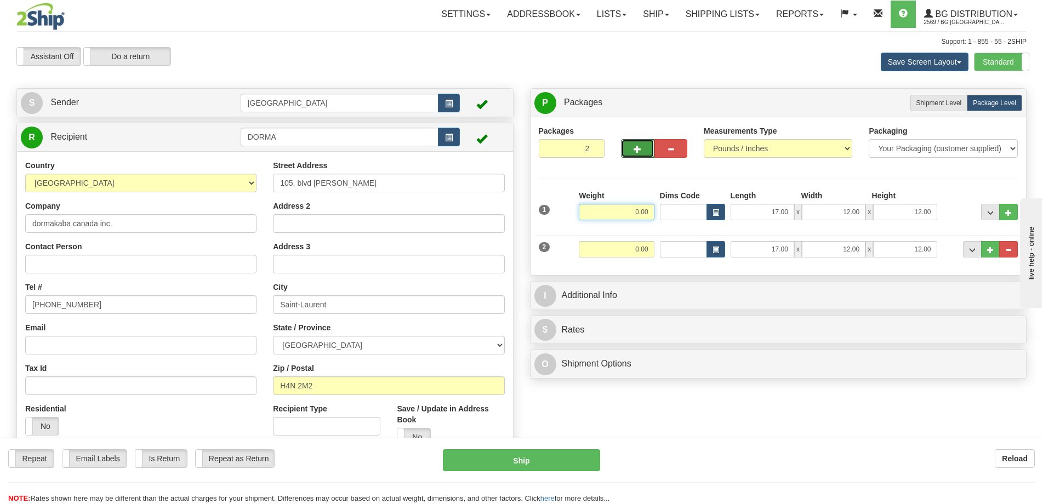
click at [631, 214] on input "0.00" at bounding box center [616, 212] width 75 height 16
type input "20.00"
click at [649, 248] on input "0.00" at bounding box center [616, 249] width 75 height 16
type input "17.00"
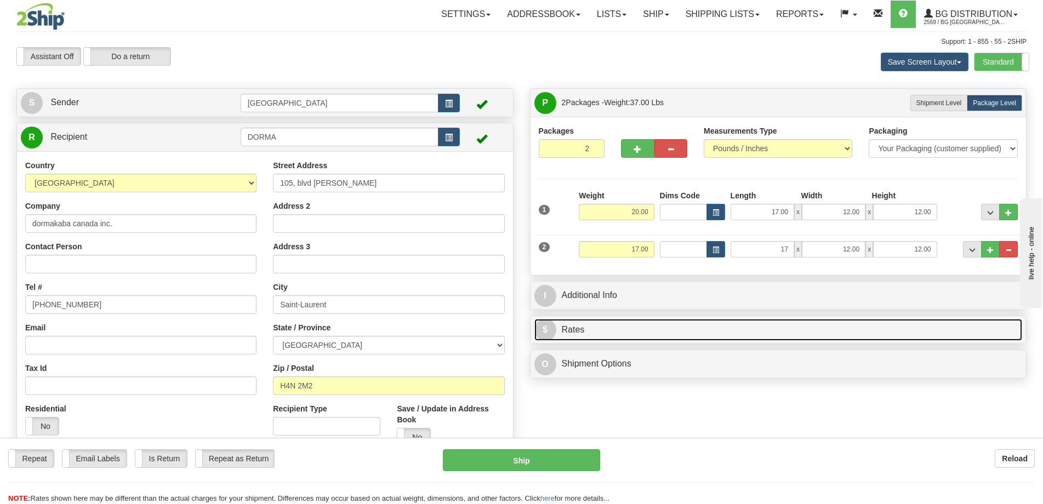
type input "17.00"
click at [759, 323] on div "$ Rates Cancel" at bounding box center [779, 330] width 496 height 28
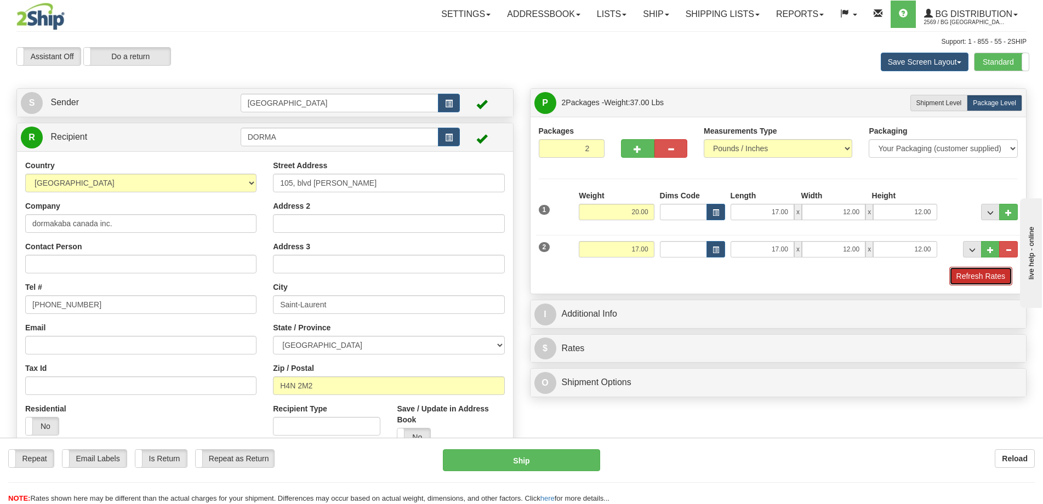
click at [980, 279] on button "Refresh Rates" at bounding box center [981, 276] width 63 height 19
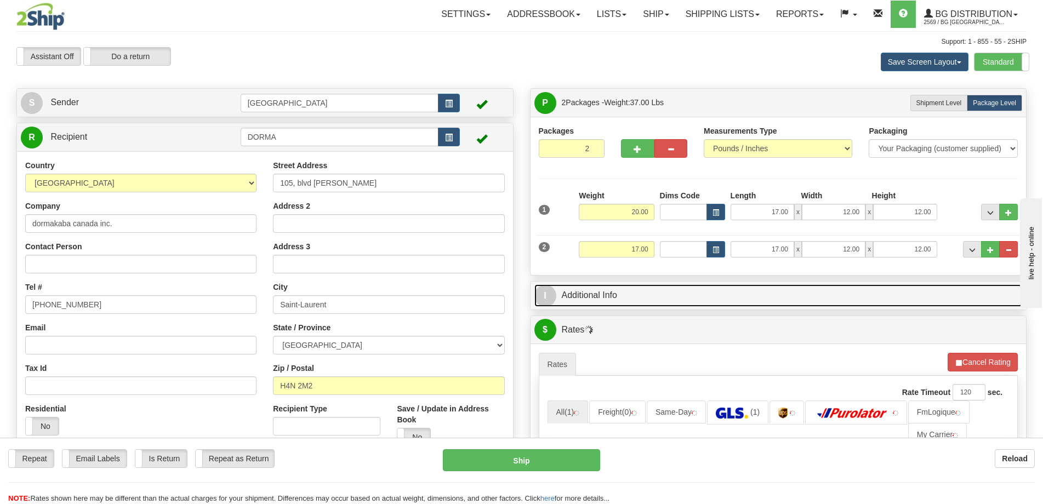
click at [722, 287] on link "I Additional Info" at bounding box center [779, 296] width 489 height 22
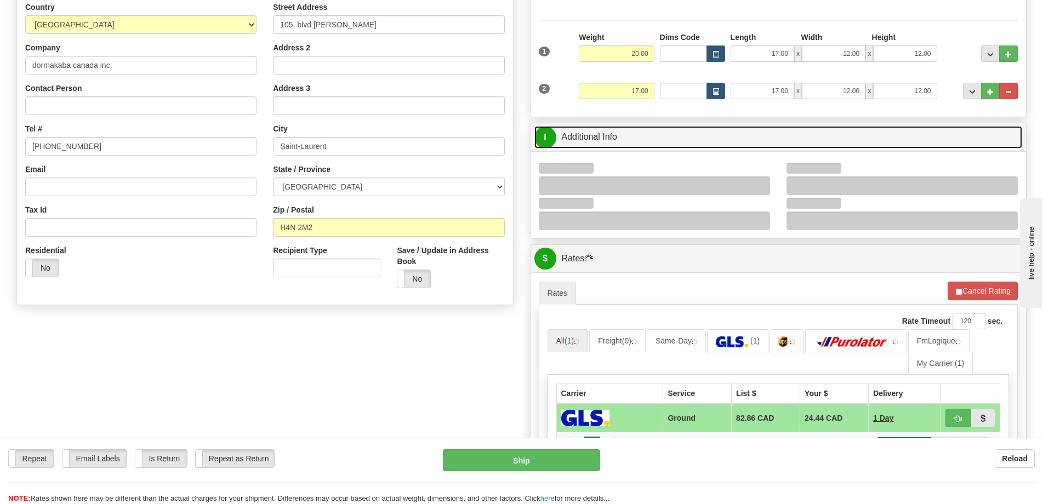
scroll to position [164, 0]
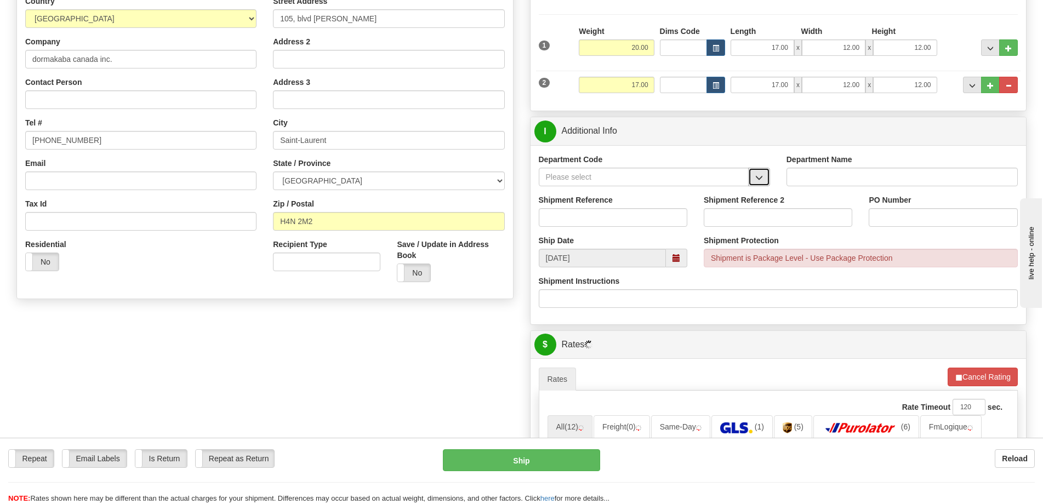
click at [762, 175] on span "button" at bounding box center [760, 177] width 8 height 7
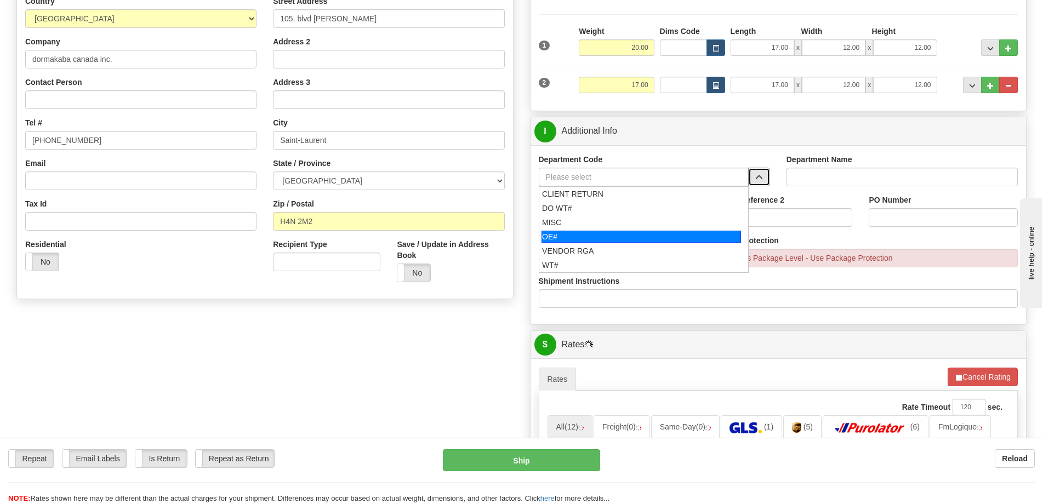
click at [610, 240] on div "OE#" at bounding box center [642, 237] width 200 height 12
type input "OE#"
type input "ORDERS"
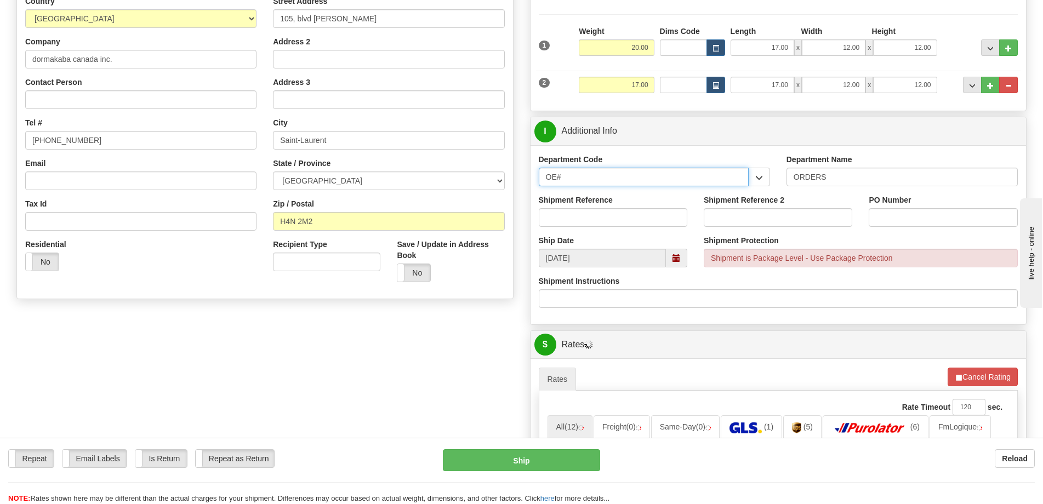
click at [626, 176] on input "OE#" at bounding box center [644, 177] width 210 height 19
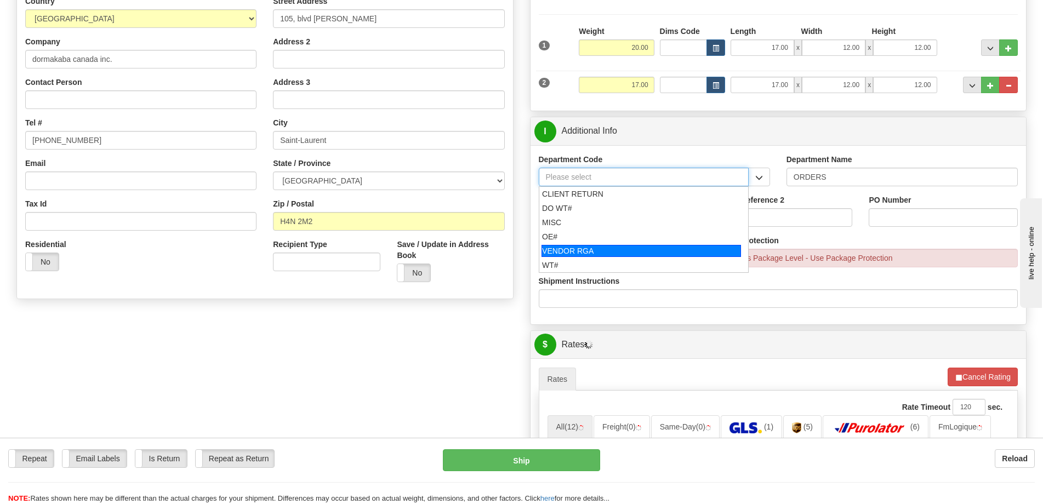
click at [585, 247] on div "VENDOR RGA" at bounding box center [642, 251] width 200 height 12
type input "VENDOR RGA"
type input "VENDOR RETURNS"
type input "VENDOR RGA"
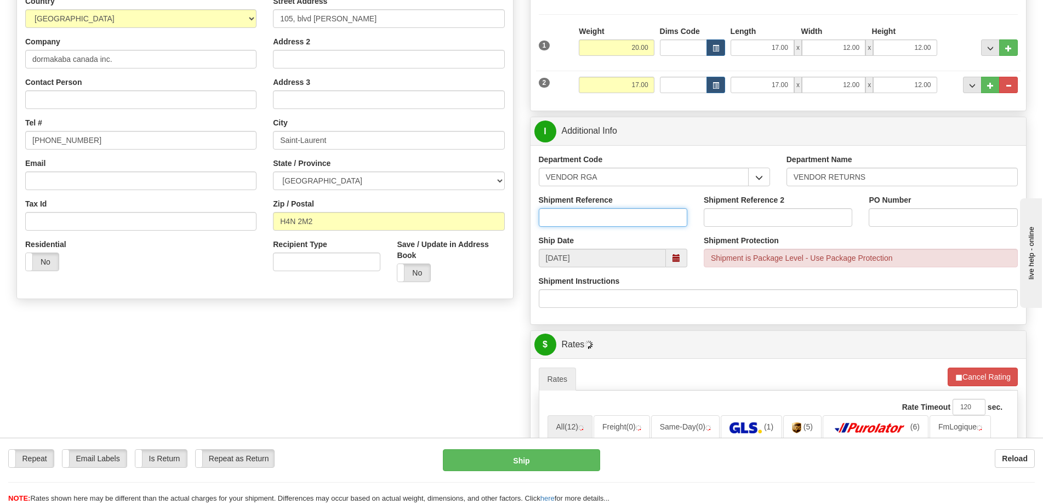
click at [605, 211] on input "Shipment Reference" at bounding box center [613, 217] width 149 height 19
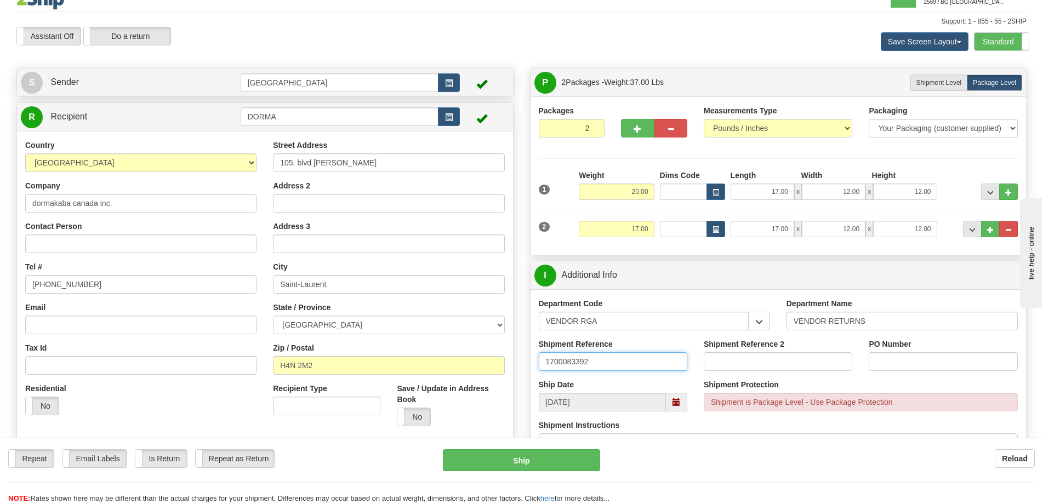
scroll to position [0, 0]
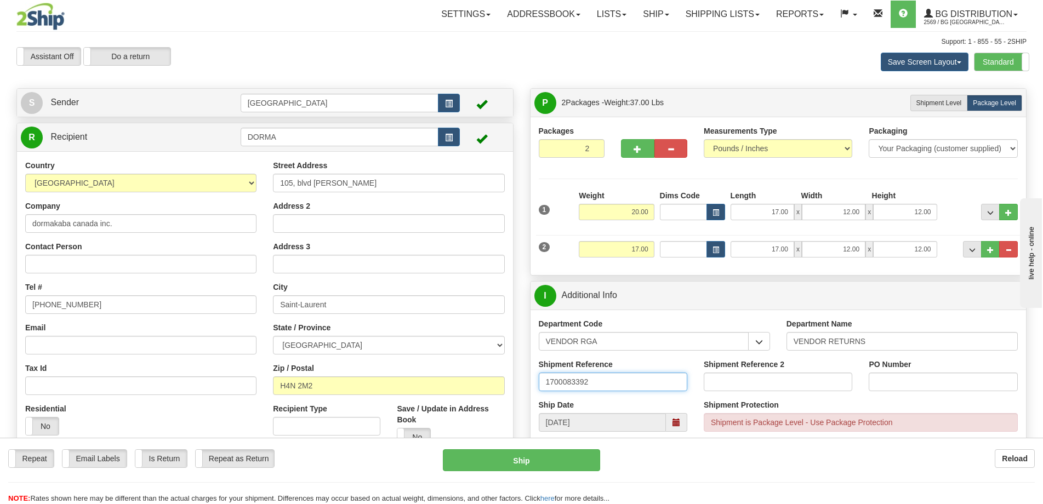
type input "1700083392"
click at [906, 388] on input "PO Number" at bounding box center [943, 382] width 149 height 19
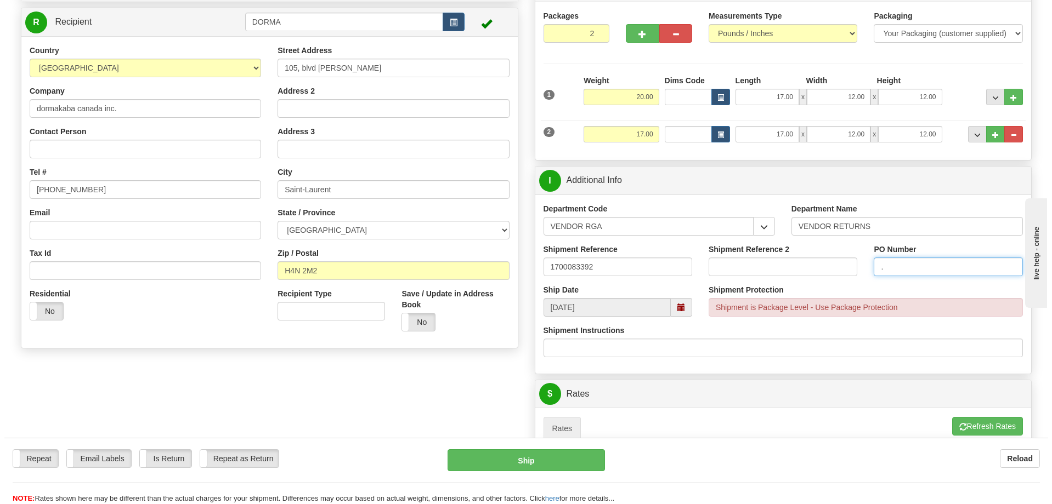
scroll to position [329, 0]
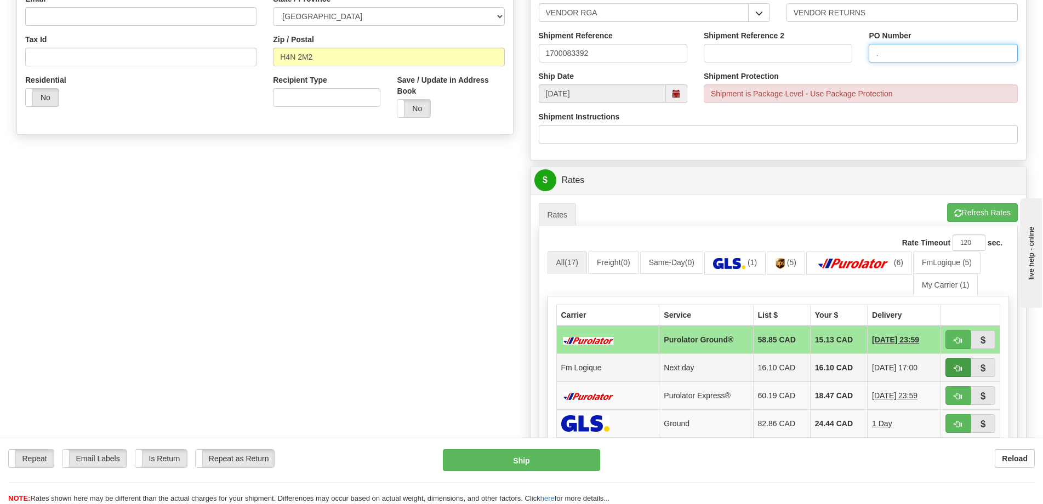
type input "."
click at [950, 367] on button "button" at bounding box center [958, 368] width 25 height 19
type input "jour"
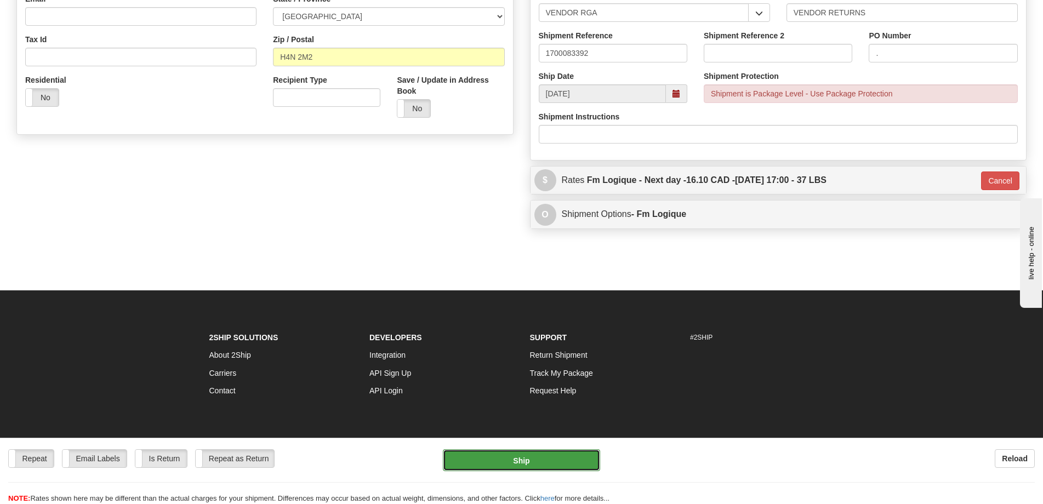
click at [499, 463] on button "Ship" at bounding box center [521, 461] width 157 height 22
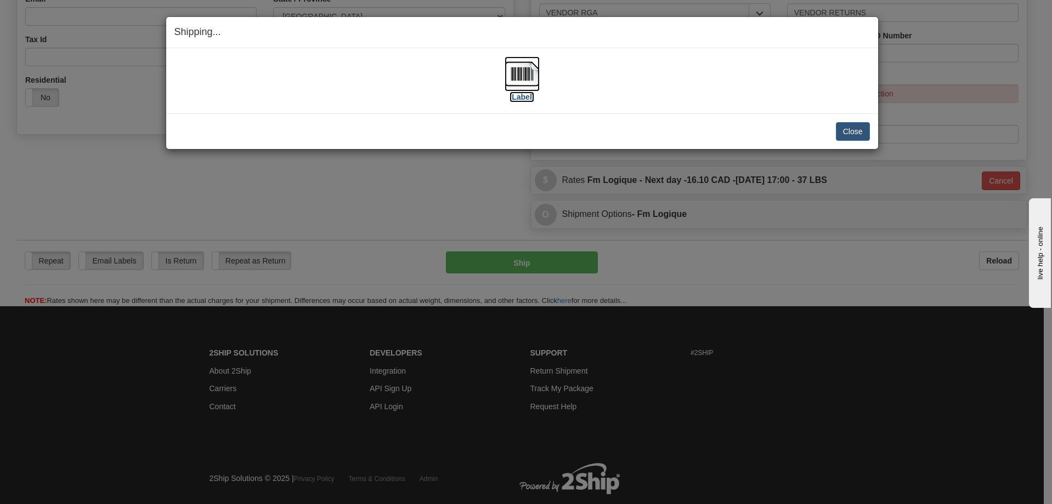
click at [518, 79] on img at bounding box center [521, 73] width 35 height 35
click at [861, 129] on button "Close" at bounding box center [853, 131] width 34 height 19
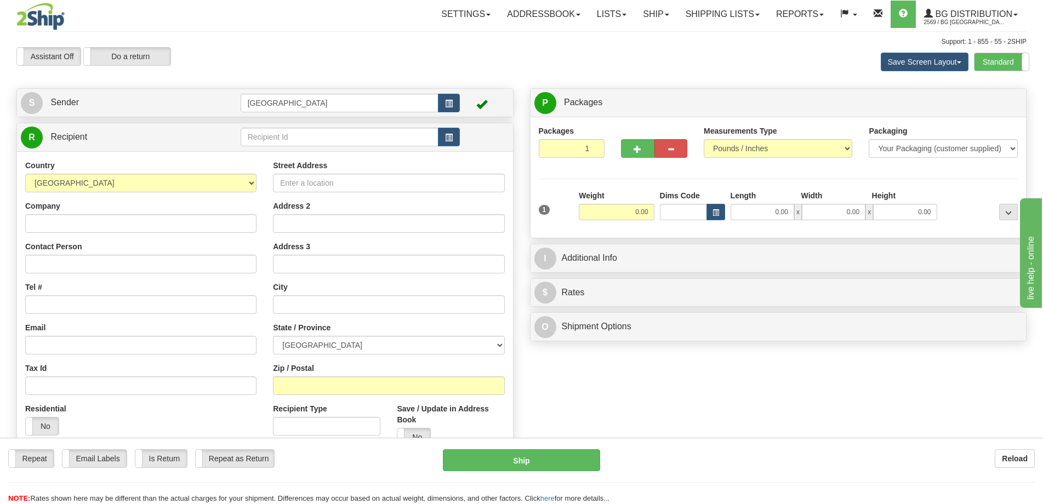
click at [408, 53] on div "Assistant On Assistant Off Do a return Do a return" at bounding box center [222, 56] width 428 height 19
